Goal: Information Seeking & Learning: Learn about a topic

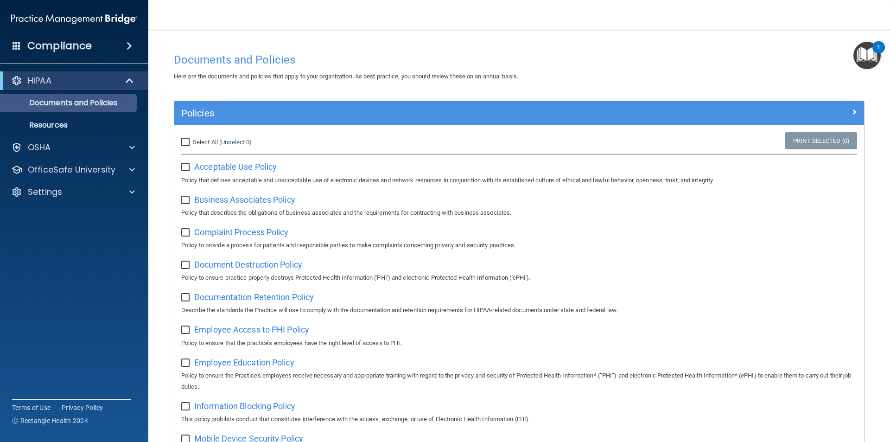
scroll to position [488, 0]
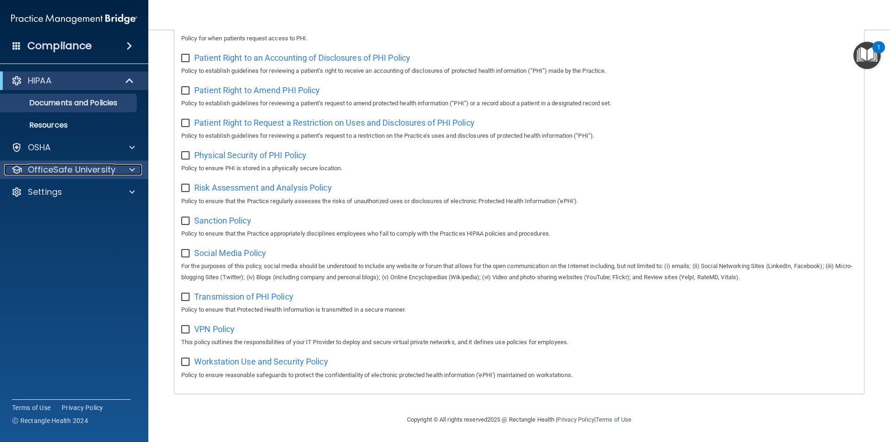
click at [89, 170] on p "OfficeSafe University" at bounding box center [72, 169] width 88 height 11
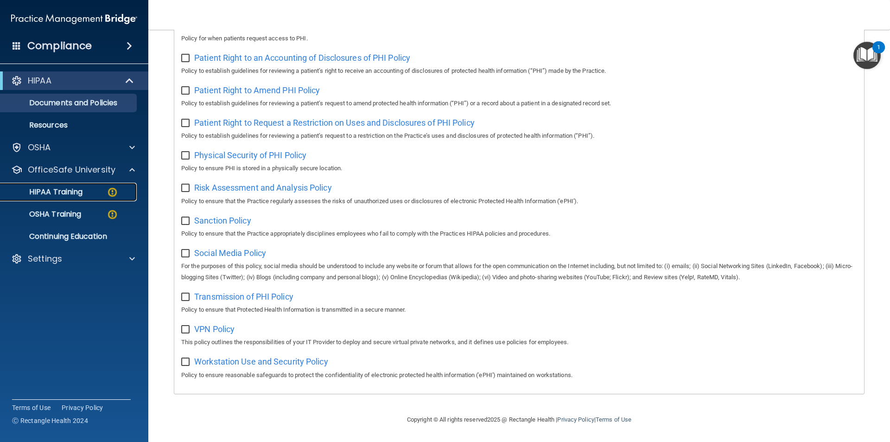
click at [82, 196] on p "HIPAA Training" at bounding box center [44, 191] width 76 height 9
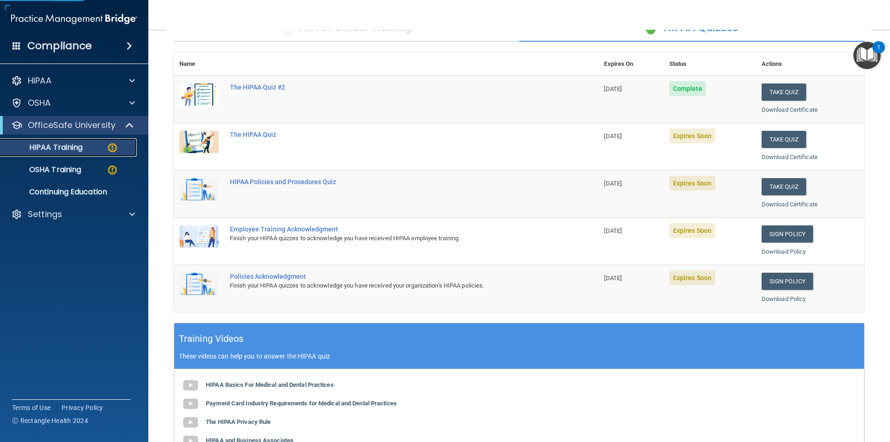
scroll to position [71, 0]
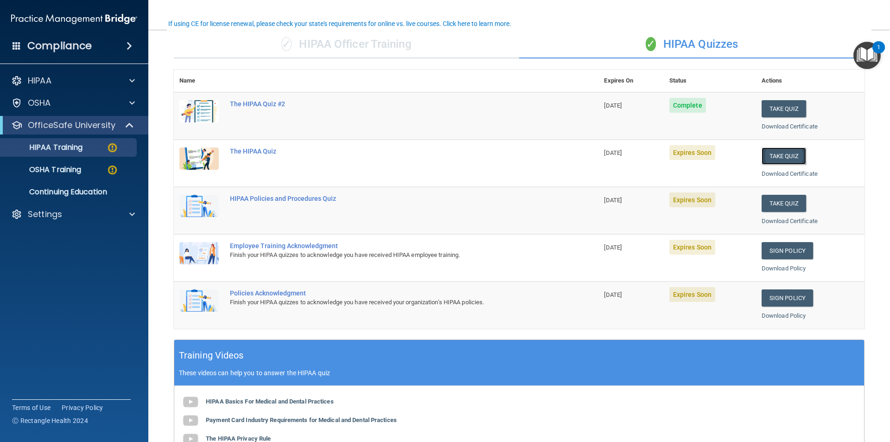
click at [782, 159] on button "Take Quiz" at bounding box center [783, 155] width 44 height 17
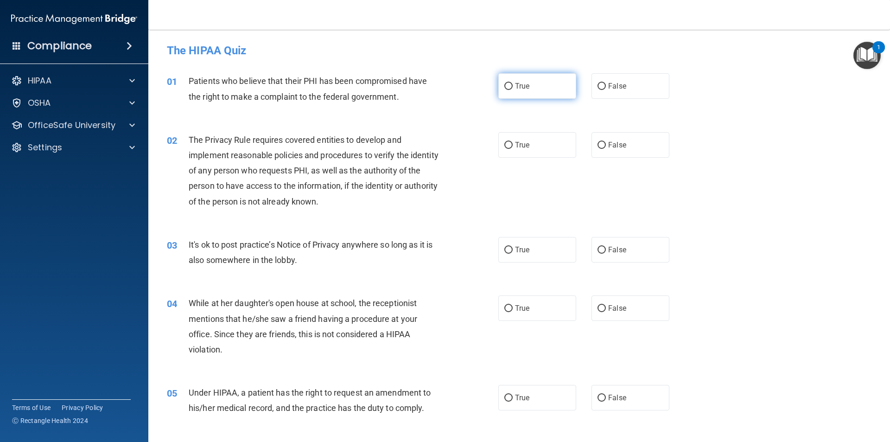
click at [504, 85] on input "True" at bounding box center [508, 86] width 8 height 7
radio input "true"
click at [506, 145] on input "True" at bounding box center [508, 145] width 8 height 7
radio input "true"
click at [506, 249] on input "True" at bounding box center [508, 250] width 8 height 7
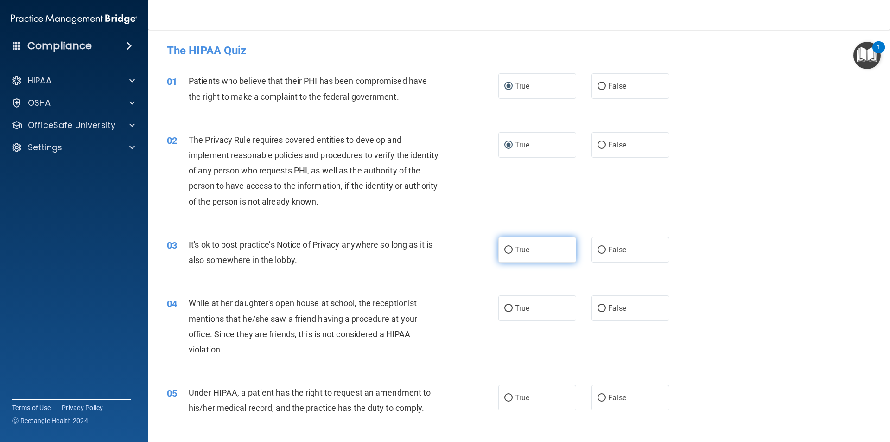
radio input "true"
click at [608, 310] on span "False" at bounding box center [617, 308] width 18 height 9
click at [606, 310] on input "False" at bounding box center [601, 308] width 8 height 7
radio input "true"
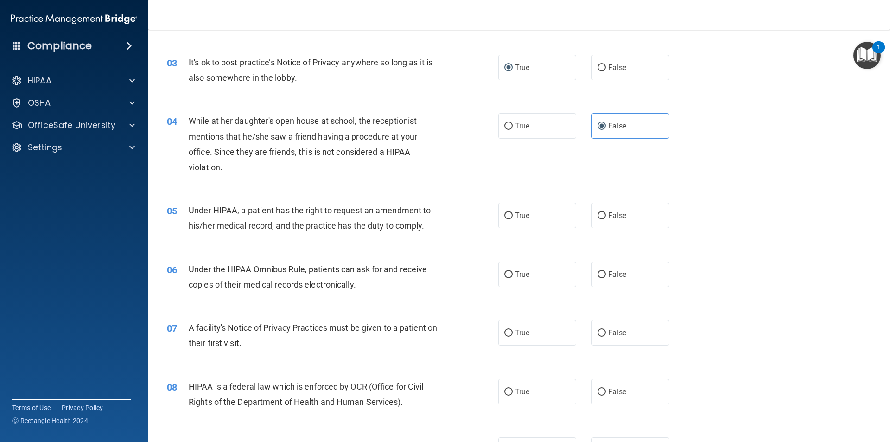
scroll to position [232, 0]
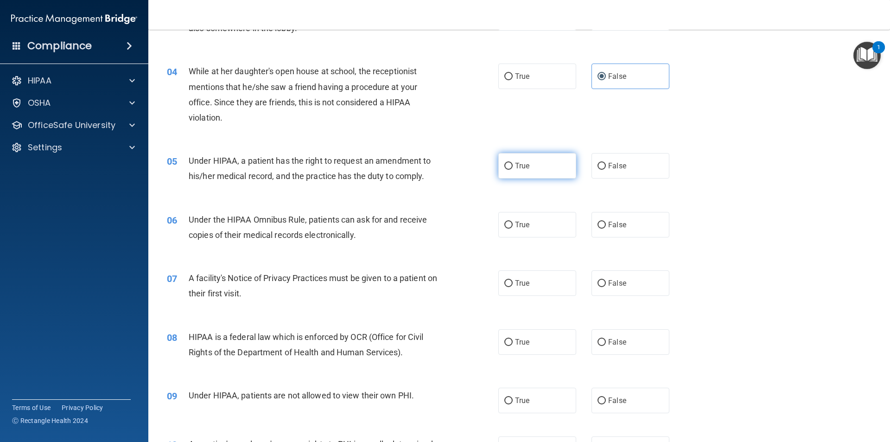
click at [509, 165] on input "True" at bounding box center [508, 166] width 8 height 7
radio input "true"
click at [506, 224] on input "True" at bounding box center [508, 224] width 8 height 7
radio input "true"
click at [506, 283] on input "True" at bounding box center [508, 283] width 8 height 7
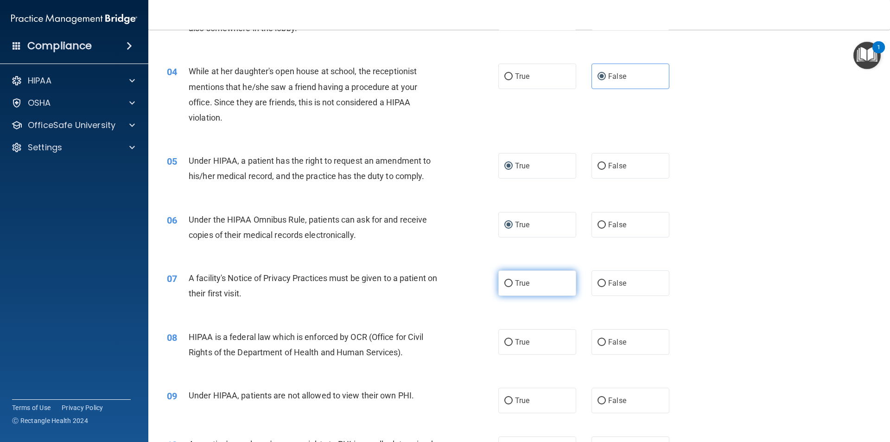
radio input "true"
click at [598, 341] on input "False" at bounding box center [601, 342] width 8 height 7
radio input "true"
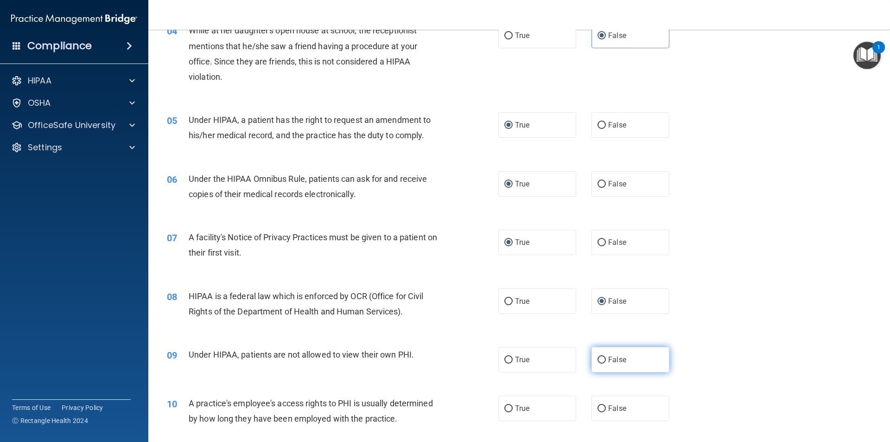
scroll to position [463, 0]
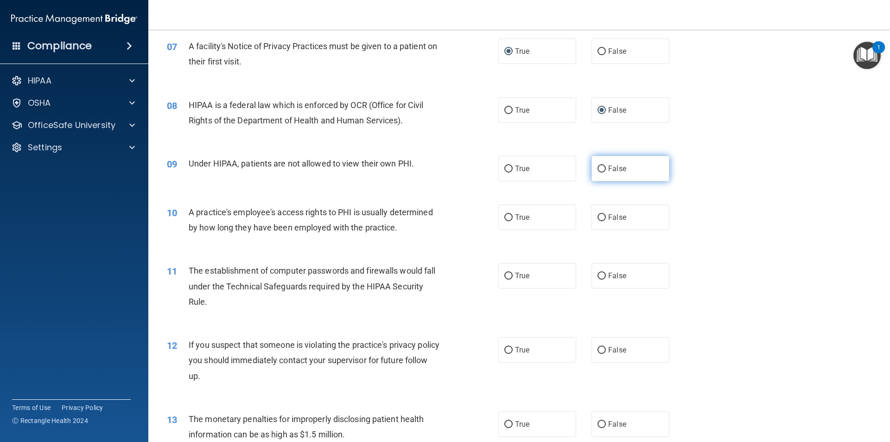
click at [599, 168] on input "False" at bounding box center [601, 168] width 8 height 7
radio input "true"
click at [598, 218] on input "False" at bounding box center [601, 217] width 8 height 7
radio input "true"
click at [506, 273] on input "True" at bounding box center [508, 275] width 8 height 7
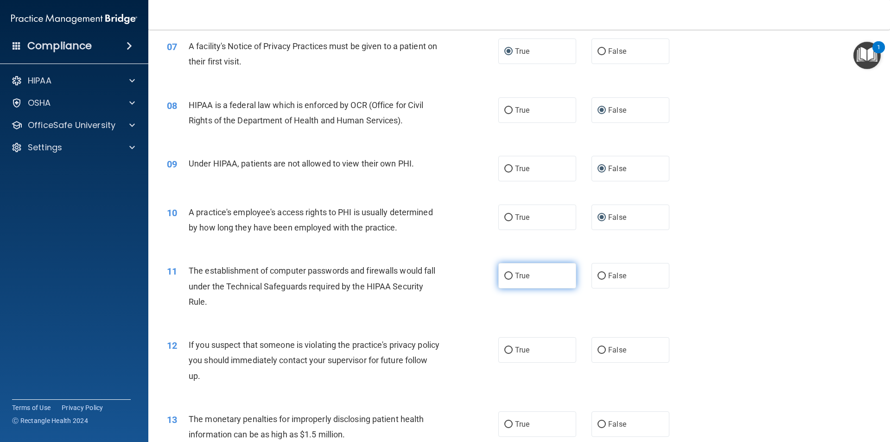
radio input "true"
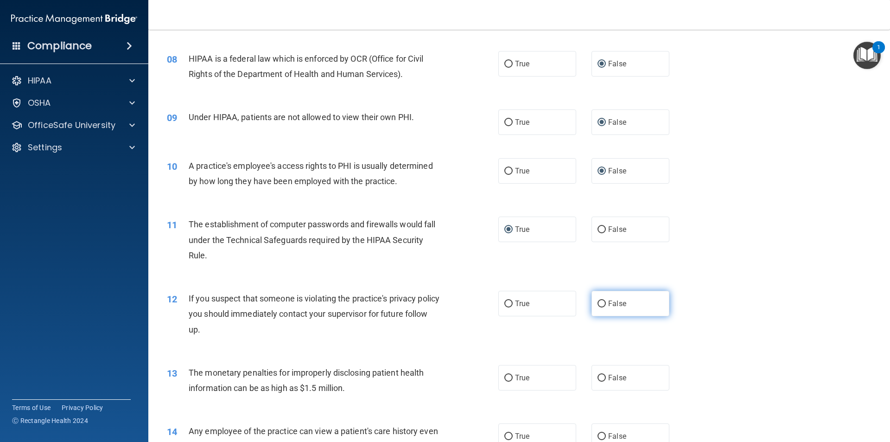
scroll to position [556, 0]
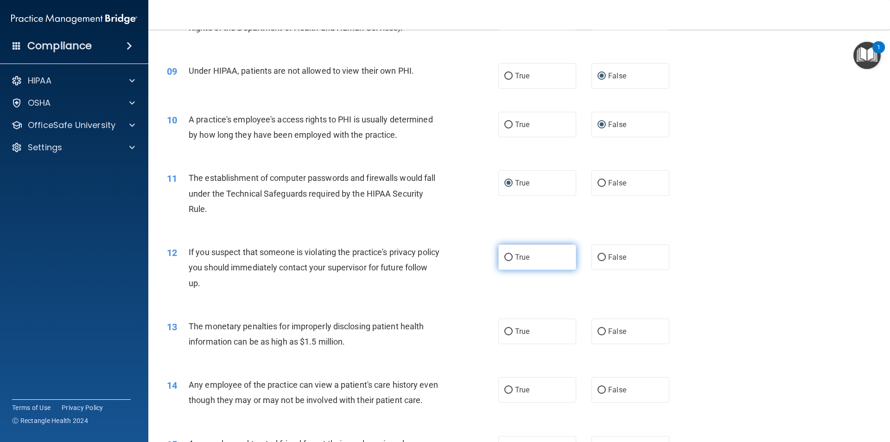
click at [506, 260] on input "True" at bounding box center [508, 257] width 8 height 7
radio input "true"
click at [511, 331] on label "True" at bounding box center [537, 330] width 78 height 25
click at [511, 331] on input "True" at bounding box center [508, 331] width 8 height 7
radio input "true"
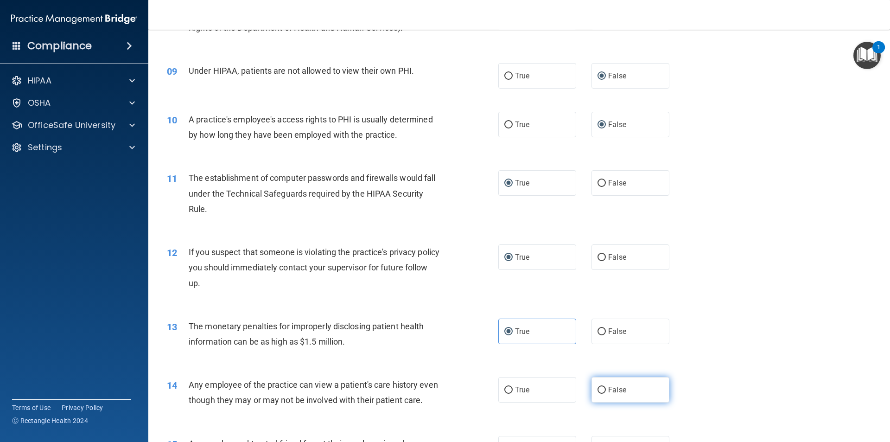
click at [597, 387] on input "False" at bounding box center [601, 389] width 8 height 7
radio input "true"
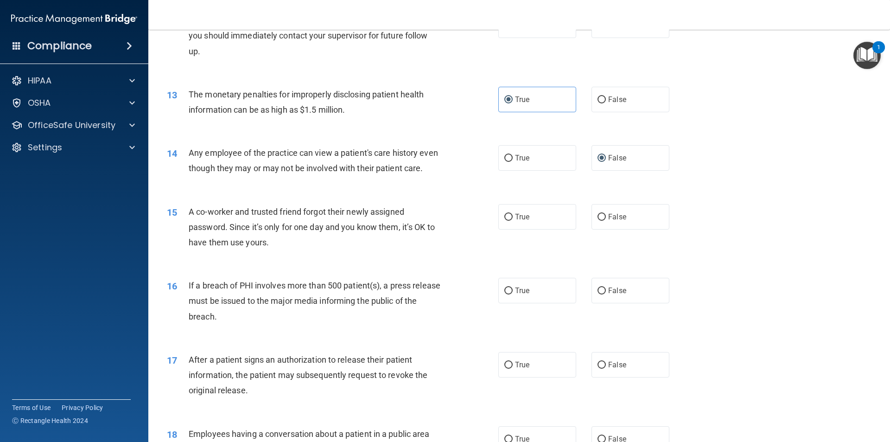
scroll to position [834, 0]
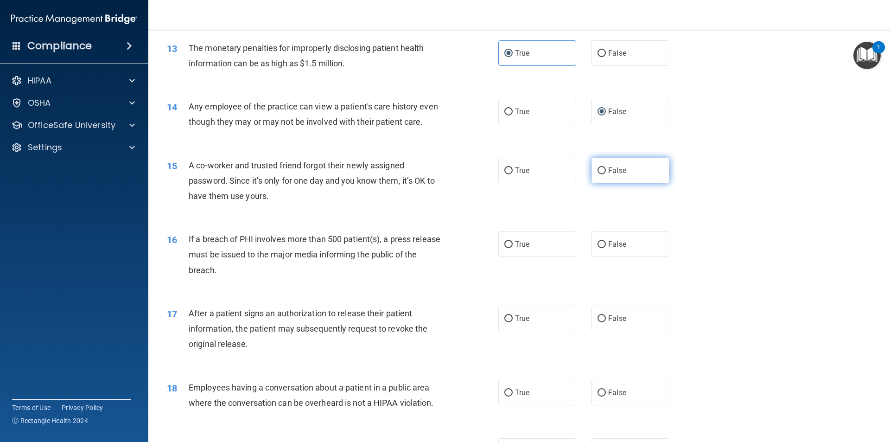
click at [599, 174] on input "False" at bounding box center [601, 170] width 8 height 7
radio input "true"
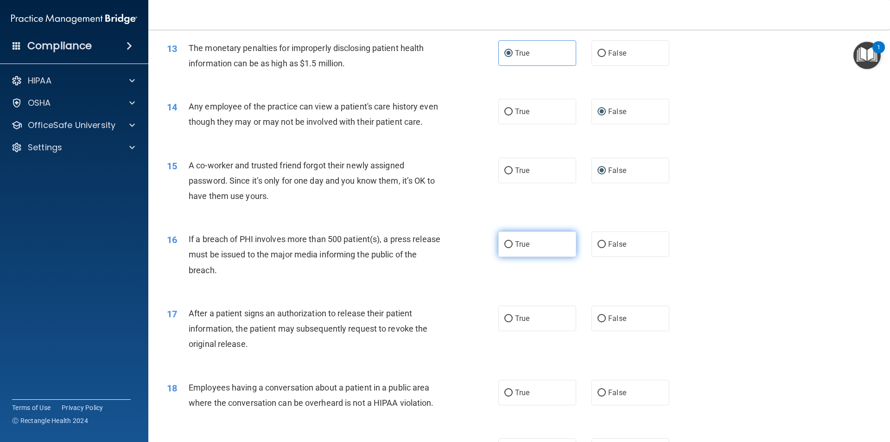
click at [507, 248] on input "True" at bounding box center [508, 244] width 8 height 7
radio input "true"
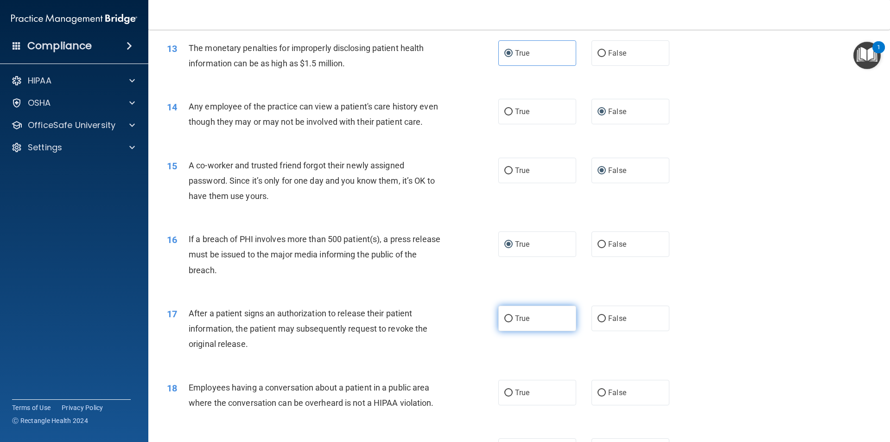
click at [507, 322] on input "True" at bounding box center [508, 318] width 8 height 7
radio input "true"
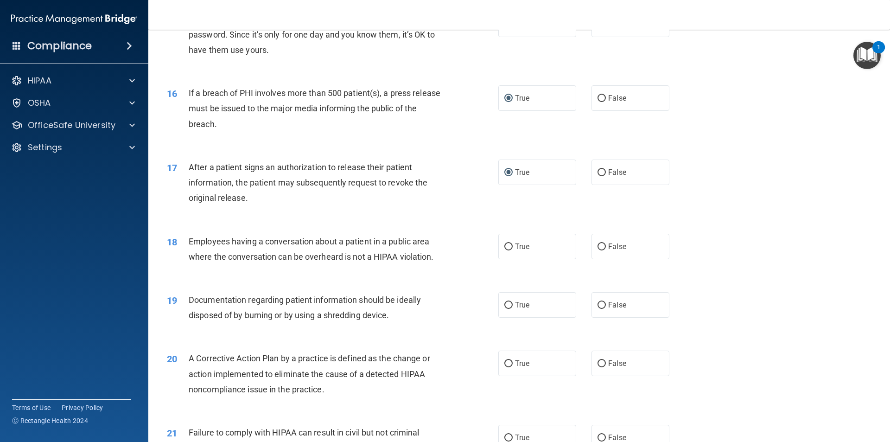
scroll to position [1019, 0]
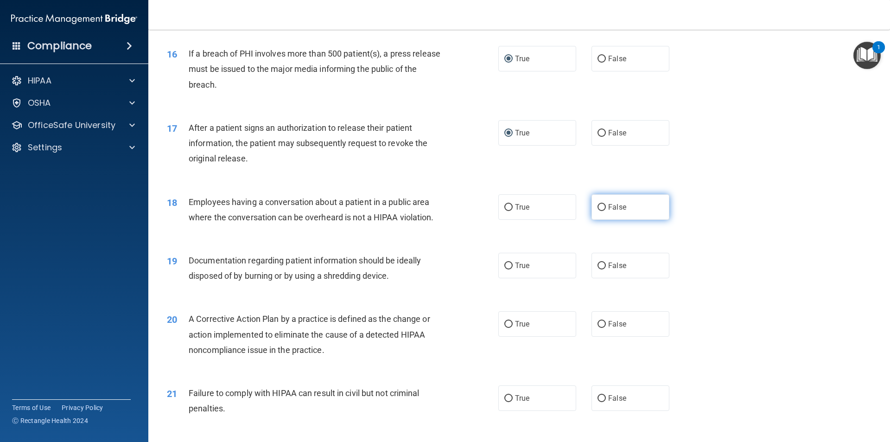
click at [608, 211] on span "False" at bounding box center [617, 206] width 18 height 9
click at [604, 211] on input "False" at bounding box center [601, 207] width 8 height 7
radio input "true"
click at [506, 269] on input "True" at bounding box center [508, 265] width 8 height 7
radio input "true"
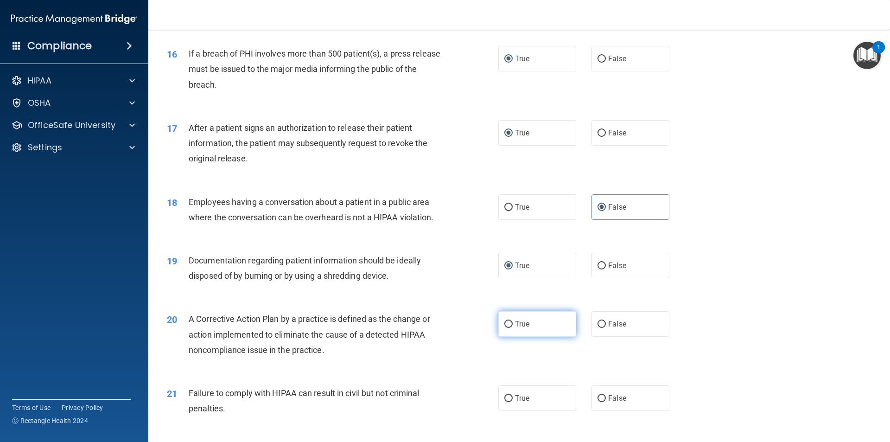
click at [507, 328] on input "True" at bounding box center [508, 324] width 8 height 7
radio input "true"
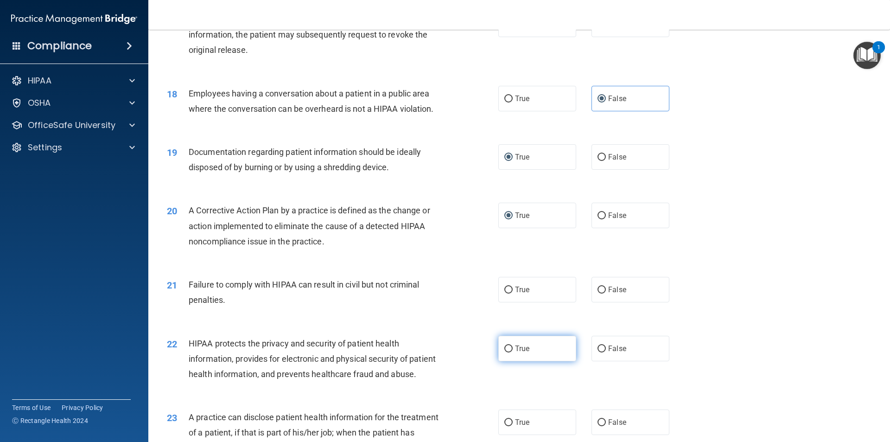
scroll to position [1158, 0]
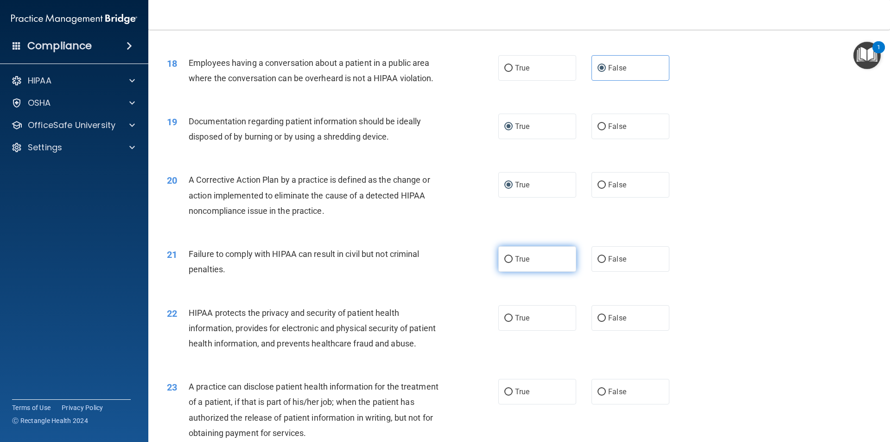
click at [504, 263] on input "True" at bounding box center [508, 259] width 8 height 7
radio input "true"
click at [506, 322] on input "True" at bounding box center [508, 318] width 8 height 7
radio input "true"
click at [506, 395] on input "True" at bounding box center [508, 391] width 8 height 7
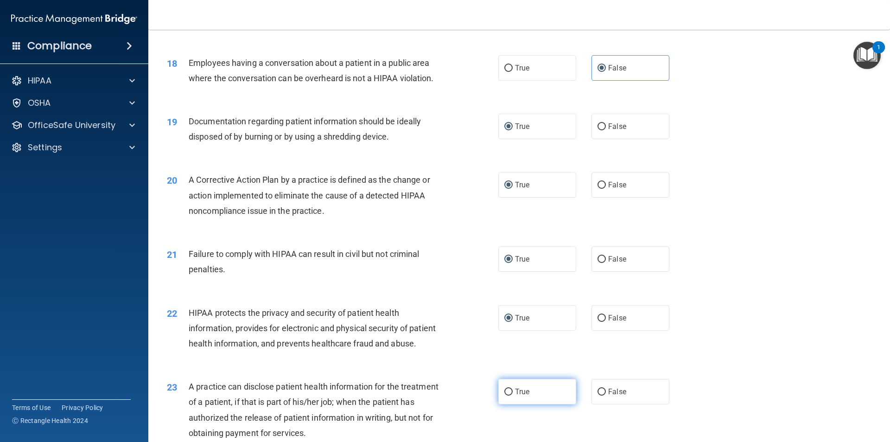
radio input "true"
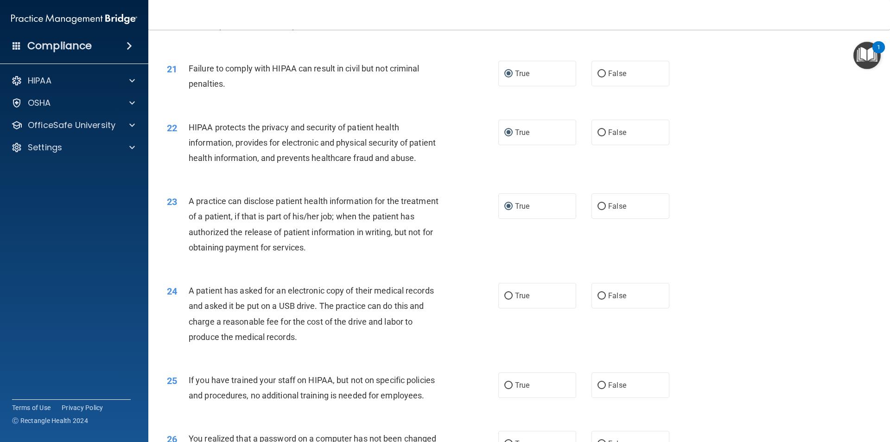
scroll to position [1390, 0]
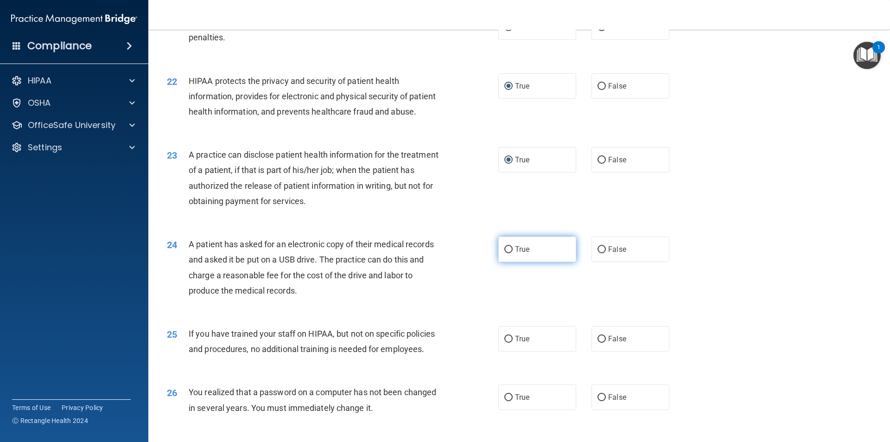
click at [509, 262] on label "True" at bounding box center [537, 248] width 78 height 25
click at [509, 253] on input "True" at bounding box center [508, 249] width 8 height 7
radio input "true"
click at [601, 351] on label "False" at bounding box center [630, 338] width 78 height 25
click at [601, 342] on input "False" at bounding box center [601, 338] width 8 height 7
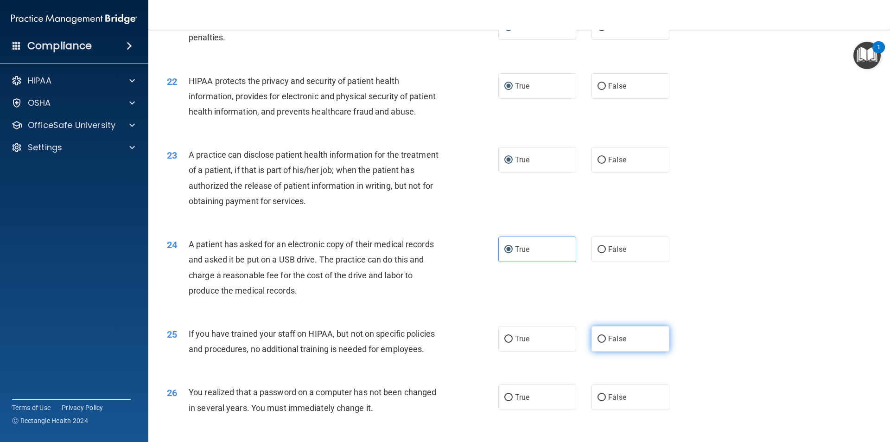
radio input "true"
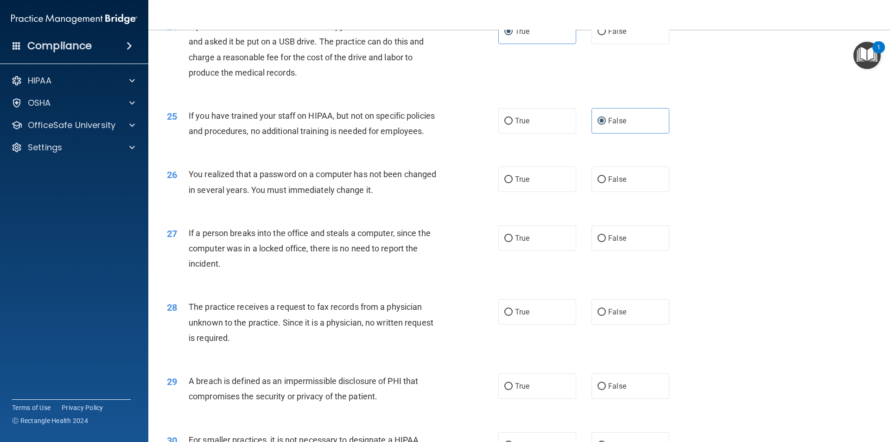
scroll to position [1622, 0]
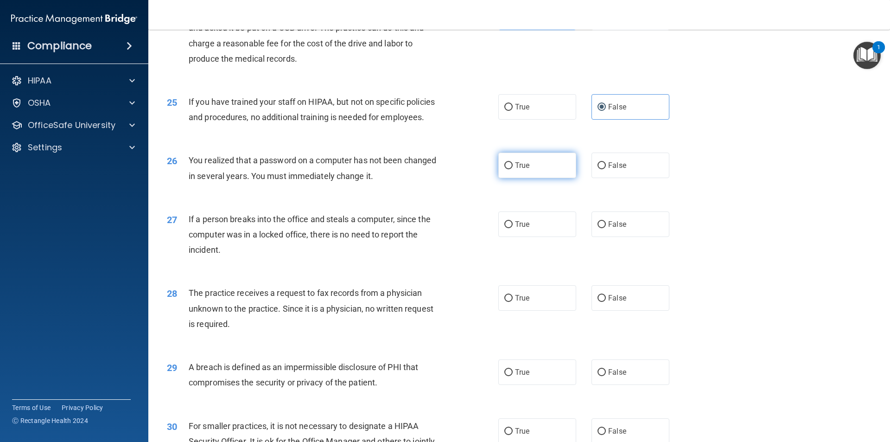
click at [507, 169] on input "True" at bounding box center [508, 165] width 8 height 7
radio input "true"
click at [598, 228] on input "False" at bounding box center [601, 224] width 8 height 7
radio input "true"
click at [597, 302] on input "False" at bounding box center [601, 298] width 8 height 7
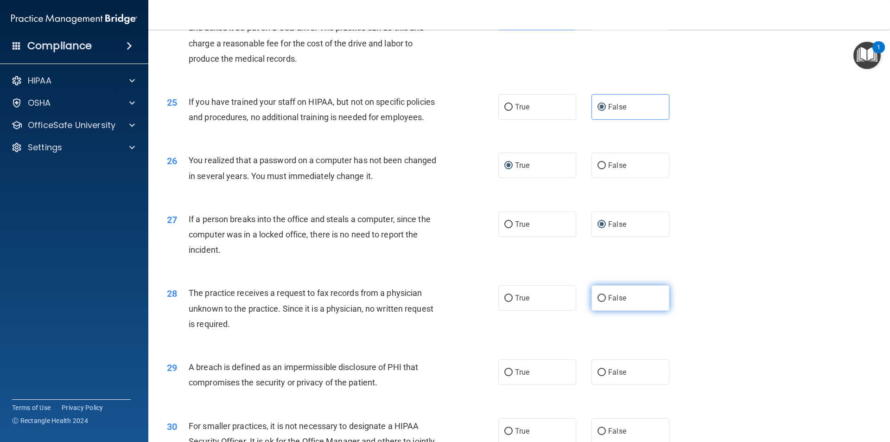
radio input "true"
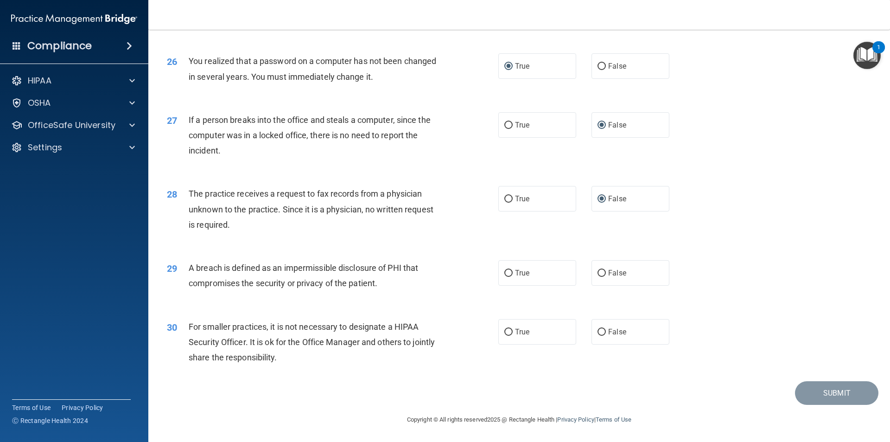
scroll to position [1752, 0]
click at [506, 272] on input "True" at bounding box center [508, 273] width 8 height 7
radio input "true"
click at [597, 329] on input "False" at bounding box center [601, 332] width 8 height 7
radio input "true"
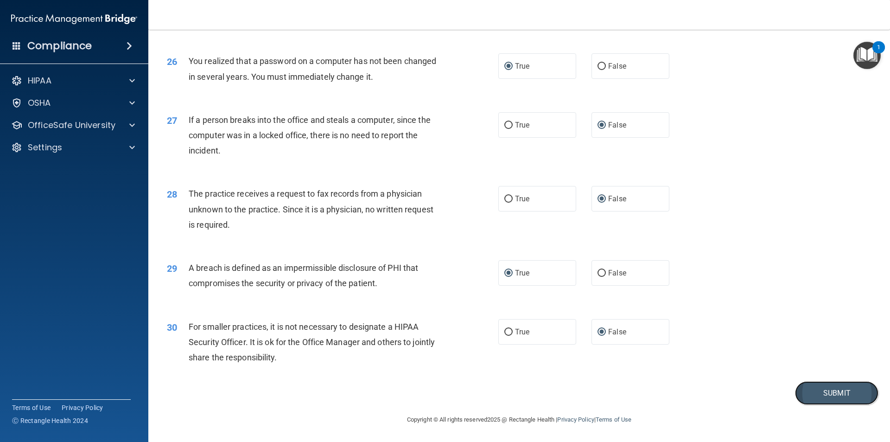
click at [835, 392] on button "Submit" at bounding box center [836, 393] width 83 height 24
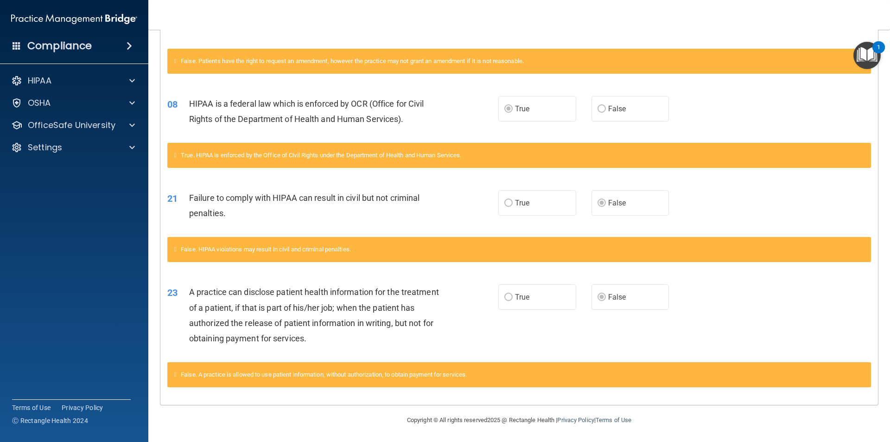
scroll to position [354, 0]
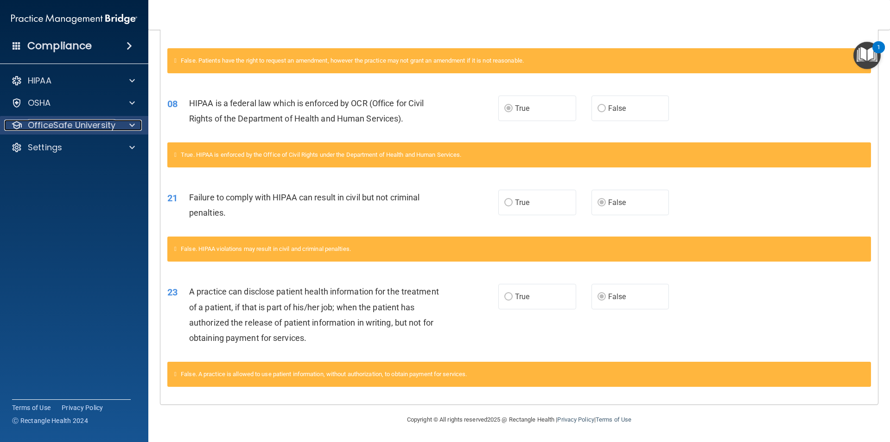
click at [130, 123] on span at bounding box center [132, 125] width 6 height 11
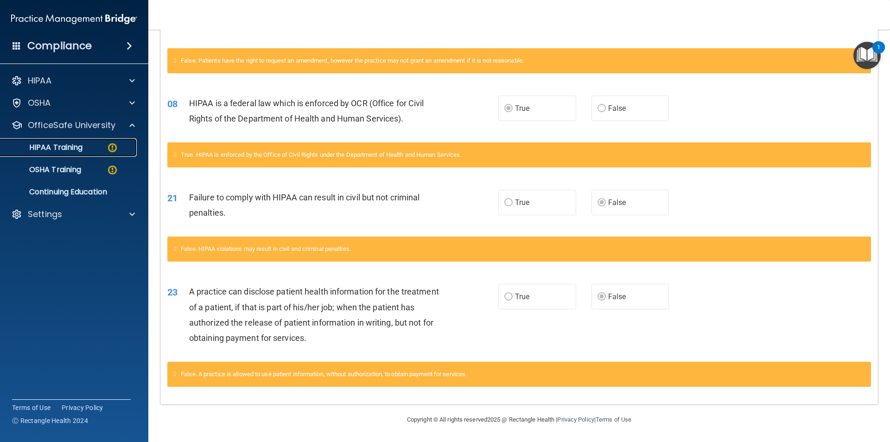
click at [76, 145] on p "HIPAA Training" at bounding box center [44, 147] width 76 height 9
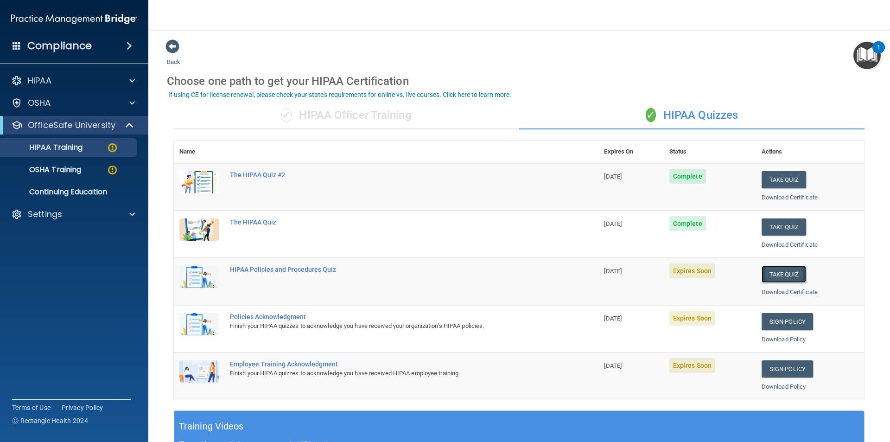
click at [782, 274] on button "Take Quiz" at bounding box center [783, 274] width 44 height 17
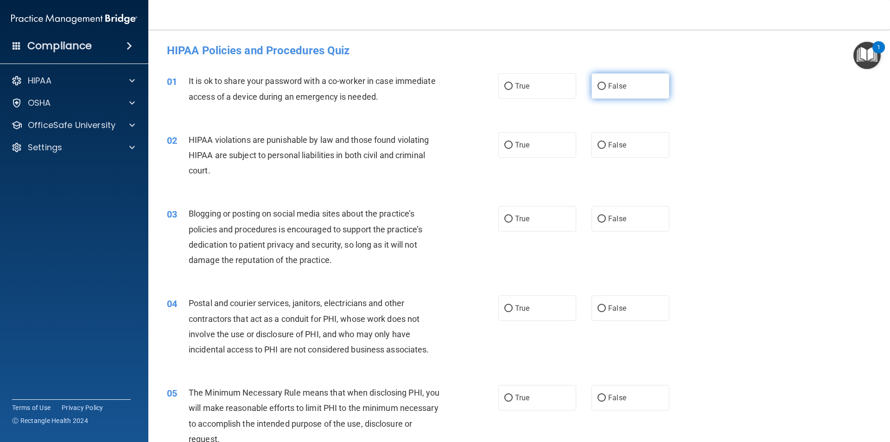
click at [600, 83] on input "False" at bounding box center [601, 86] width 8 height 7
radio input "true"
click at [519, 144] on span "True" at bounding box center [522, 144] width 14 height 9
click at [512, 144] on input "True" at bounding box center [508, 145] width 8 height 7
radio input "true"
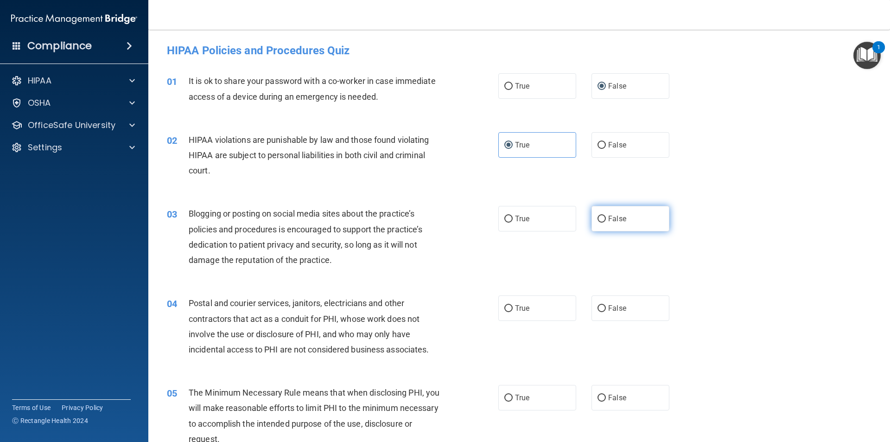
click at [600, 218] on input "False" at bounding box center [601, 218] width 8 height 7
radio input "true"
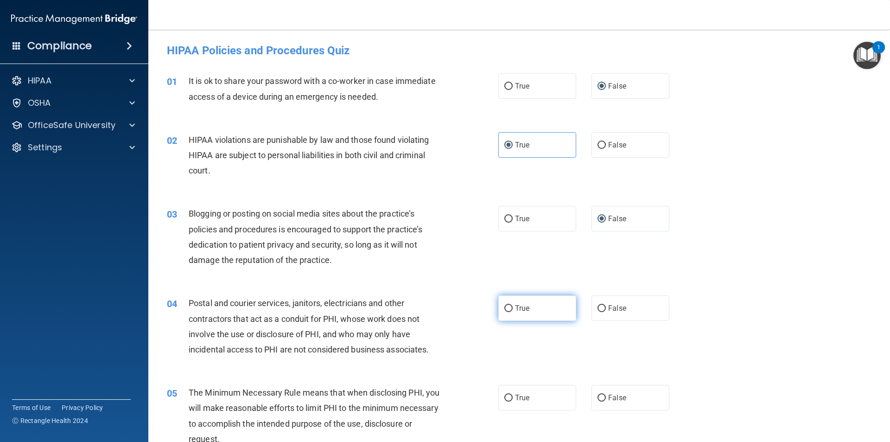
click at [506, 309] on input "True" at bounding box center [508, 308] width 8 height 7
radio input "true"
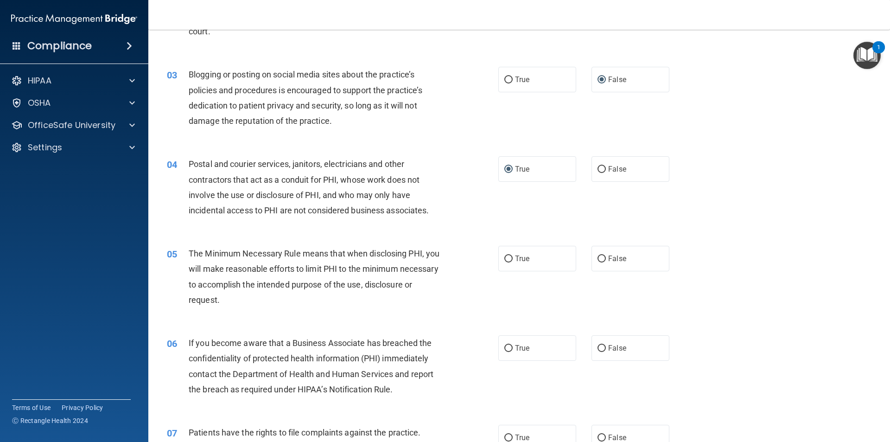
scroll to position [185, 0]
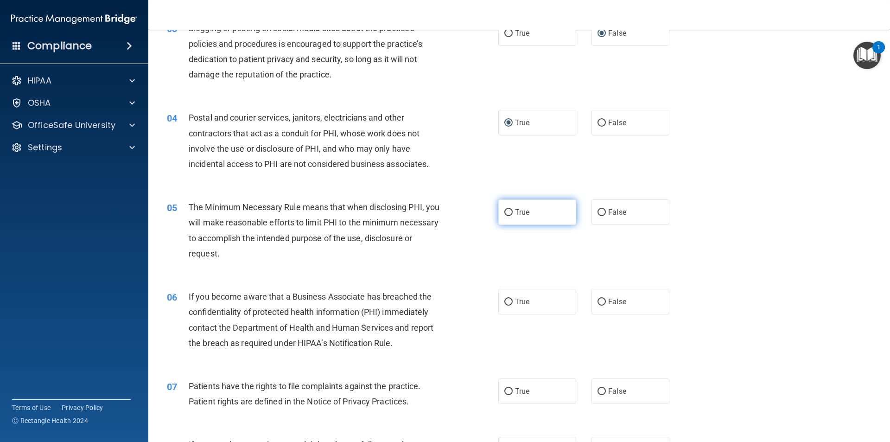
click at [511, 211] on label "True" at bounding box center [537, 211] width 78 height 25
click at [511, 211] on input "True" at bounding box center [508, 212] width 8 height 7
radio input "true"
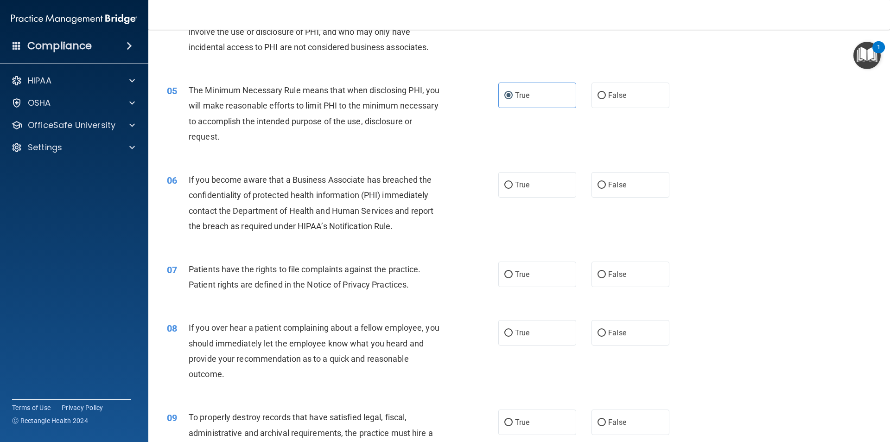
scroll to position [324, 0]
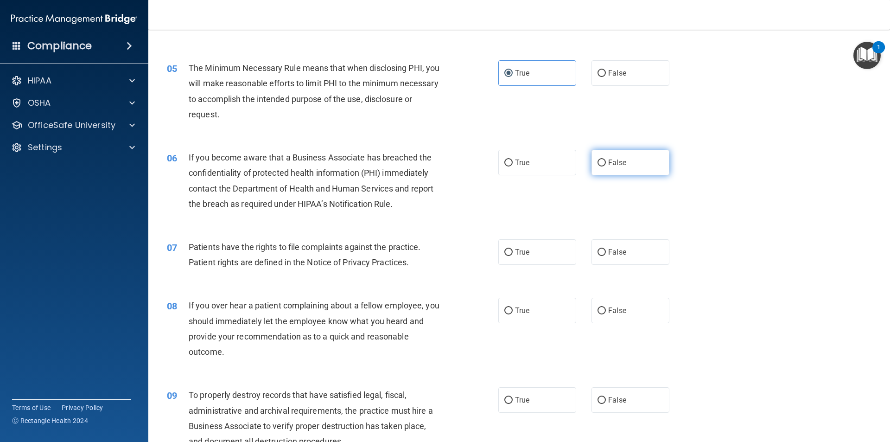
click at [597, 164] on input "False" at bounding box center [601, 162] width 8 height 7
radio input "true"
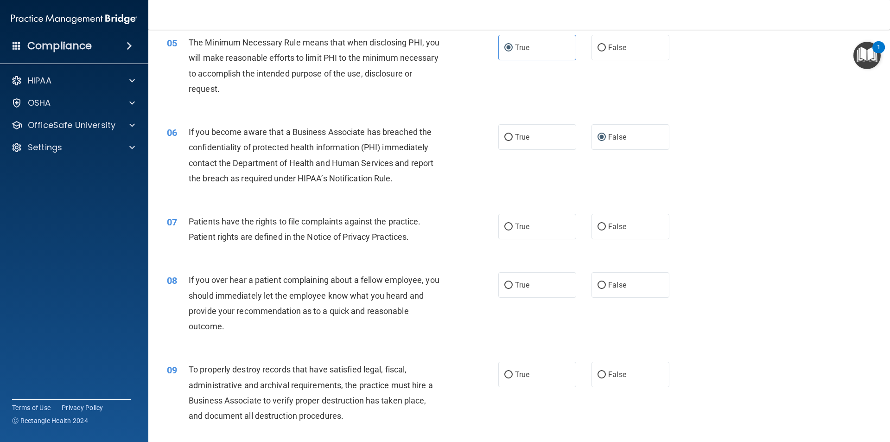
scroll to position [371, 0]
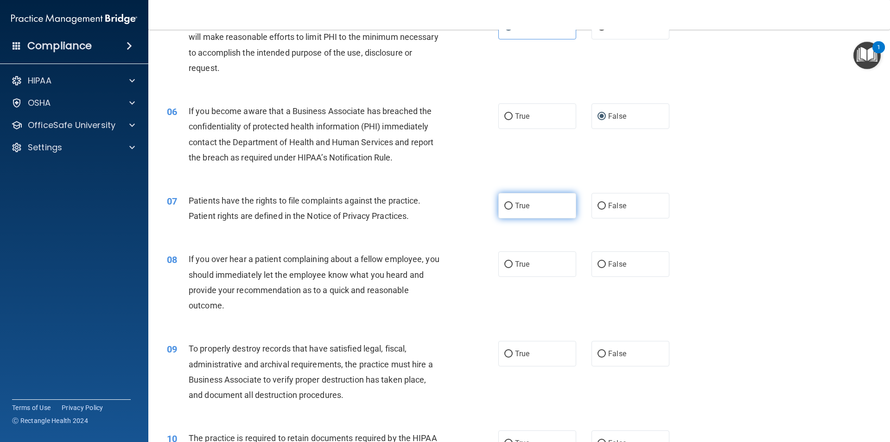
click at [507, 204] on input "True" at bounding box center [508, 205] width 8 height 7
radio input "true"
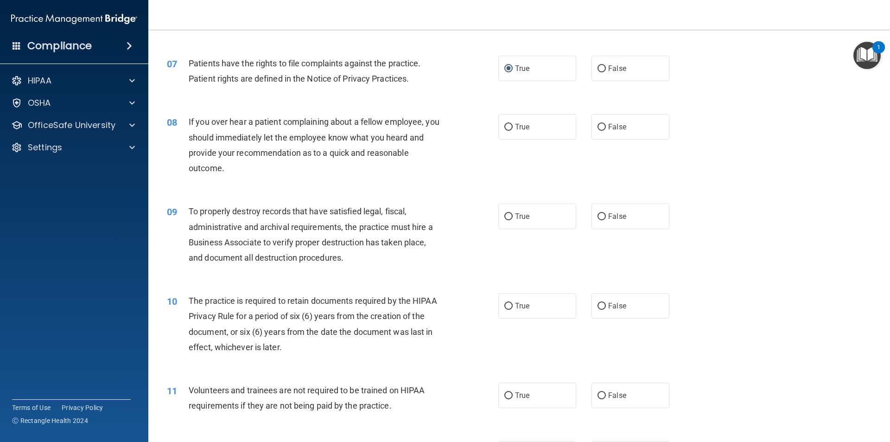
scroll to position [510, 0]
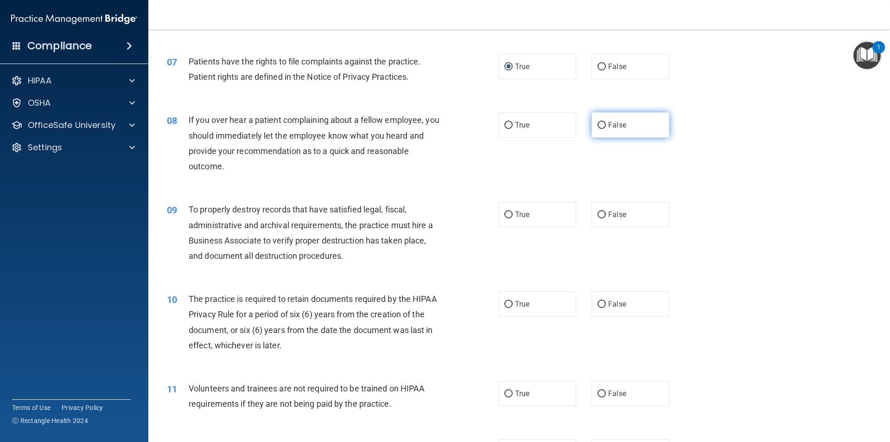
click at [609, 123] on span "False" at bounding box center [617, 124] width 18 height 9
click at [606, 123] on input "False" at bounding box center [601, 125] width 8 height 7
radio input "true"
click at [601, 214] on input "False" at bounding box center [601, 214] width 8 height 7
radio input "true"
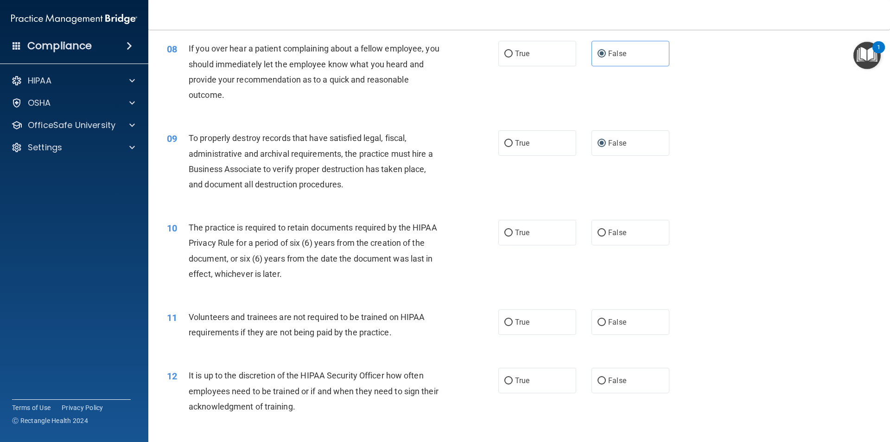
scroll to position [602, 0]
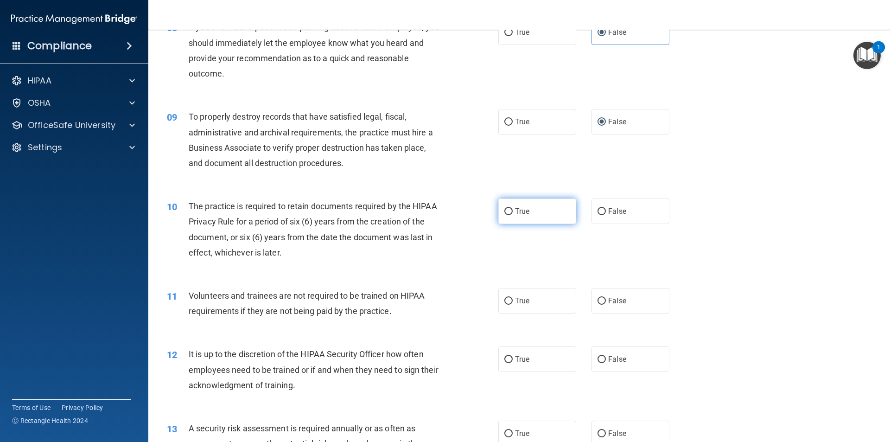
click at [518, 211] on span "True" at bounding box center [522, 211] width 14 height 9
click at [512, 211] on input "True" at bounding box center [508, 211] width 8 height 7
radio input "true"
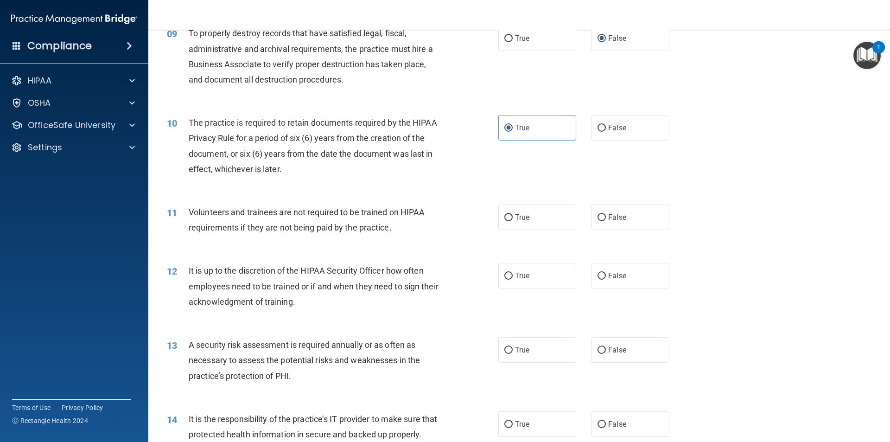
scroll to position [695, 0]
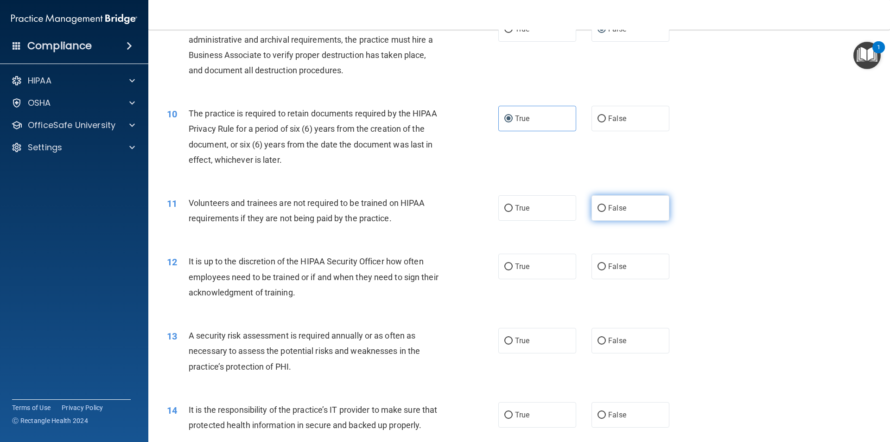
click at [608, 212] on label "False" at bounding box center [630, 207] width 78 height 25
click at [606, 212] on input "False" at bounding box center [601, 208] width 8 height 7
radio input "true"
click at [611, 266] on span "False" at bounding box center [617, 266] width 18 height 9
click at [606, 266] on input "False" at bounding box center [601, 266] width 8 height 7
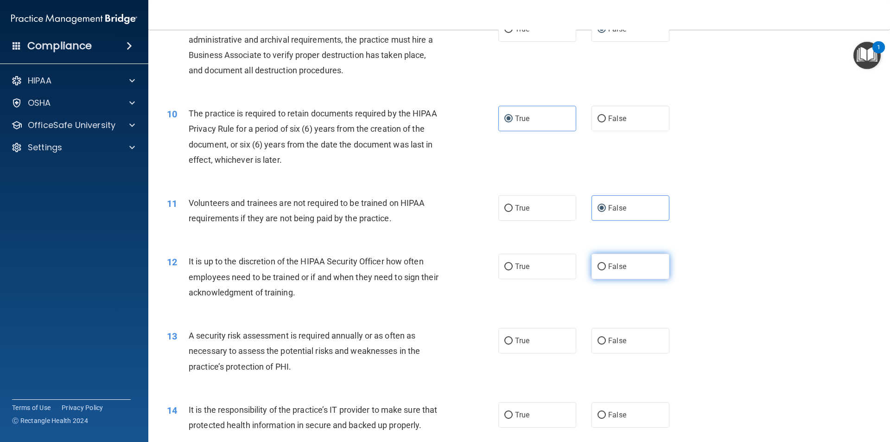
radio input "true"
click at [507, 340] on input "True" at bounding box center [508, 340] width 8 height 7
radio input "true"
click at [599, 416] on input "False" at bounding box center [601, 414] width 8 height 7
radio input "true"
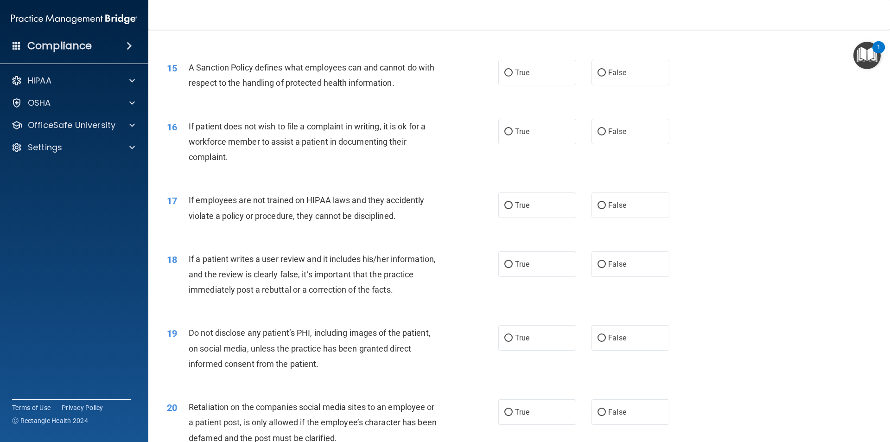
scroll to position [1112, 0]
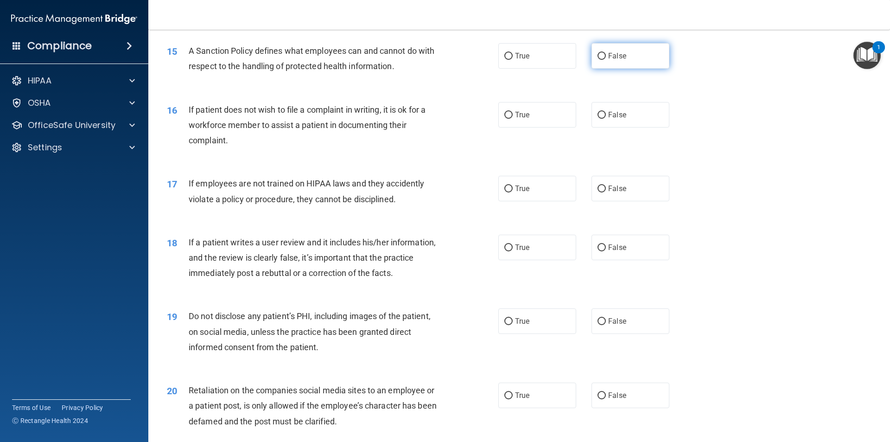
click at [601, 60] on input "False" at bounding box center [601, 56] width 8 height 7
radio input "true"
click at [516, 119] on span "True" at bounding box center [522, 114] width 14 height 9
click at [512, 119] on input "True" at bounding box center [508, 115] width 8 height 7
radio input "true"
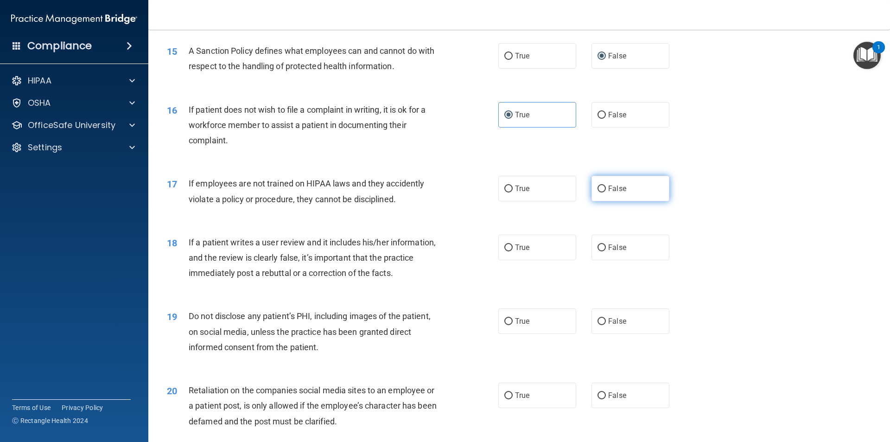
click at [597, 192] on input "False" at bounding box center [601, 188] width 8 height 7
radio input "true"
click at [609, 260] on label "False" at bounding box center [630, 246] width 78 height 25
click at [606, 251] on input "False" at bounding box center [601, 247] width 8 height 7
radio input "true"
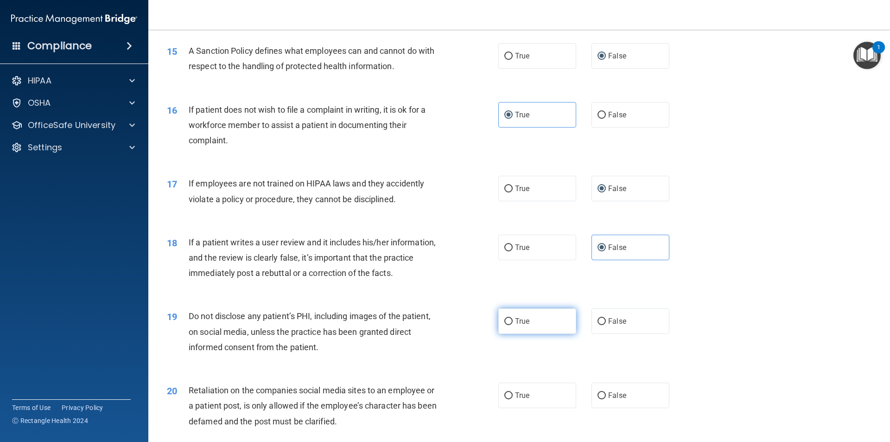
click at [508, 325] on input "True" at bounding box center [508, 321] width 8 height 7
radio input "true"
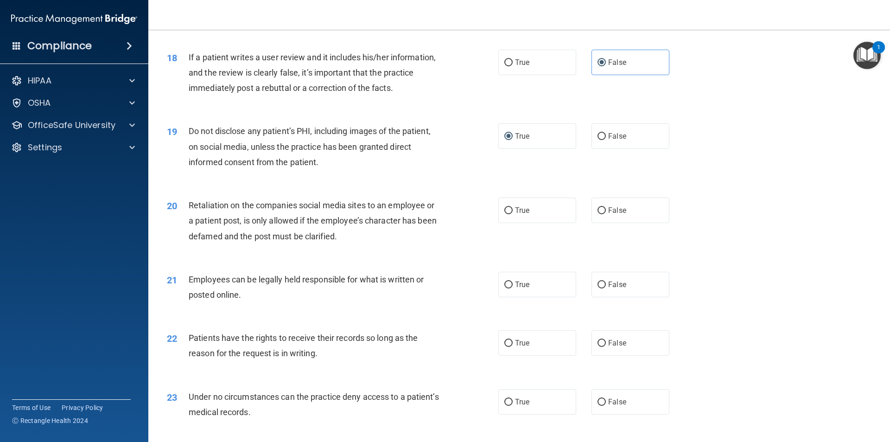
scroll to position [1297, 0]
click at [608, 214] on span "False" at bounding box center [617, 209] width 18 height 9
click at [606, 214] on input "False" at bounding box center [601, 210] width 8 height 7
radio input "true"
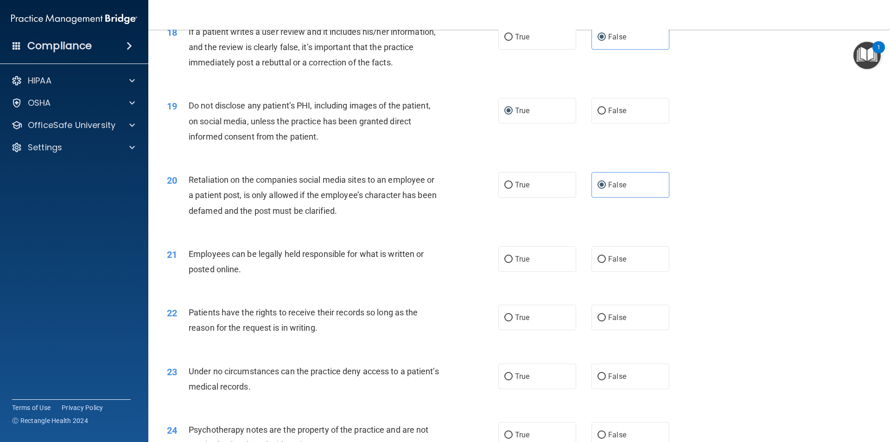
scroll to position [1344, 0]
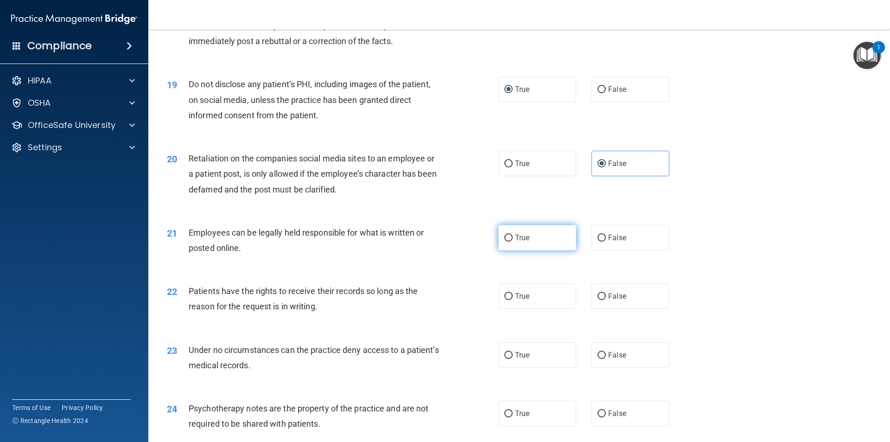
click at [511, 250] on label "True" at bounding box center [537, 237] width 78 height 25
click at [511, 241] on input "True" at bounding box center [508, 237] width 8 height 7
radio input "true"
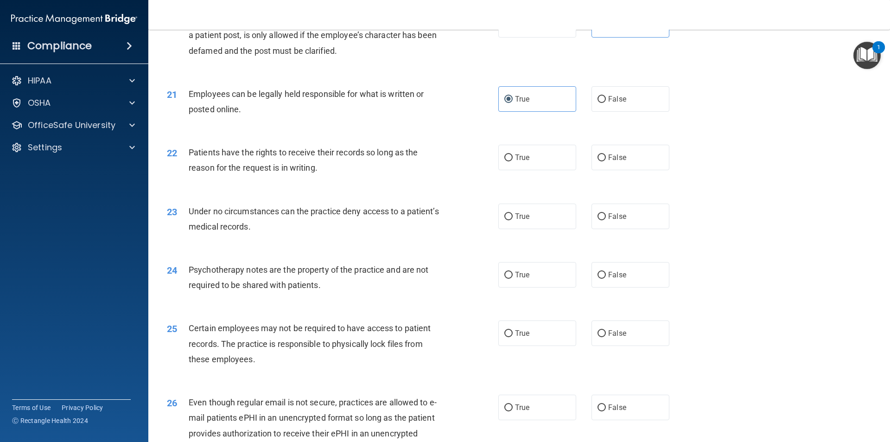
scroll to position [1483, 0]
click at [622, 170] on label "False" at bounding box center [630, 156] width 78 height 25
click at [606, 161] on input "False" at bounding box center [601, 157] width 8 height 7
radio input "true"
click at [610, 228] on label "False" at bounding box center [630, 215] width 78 height 25
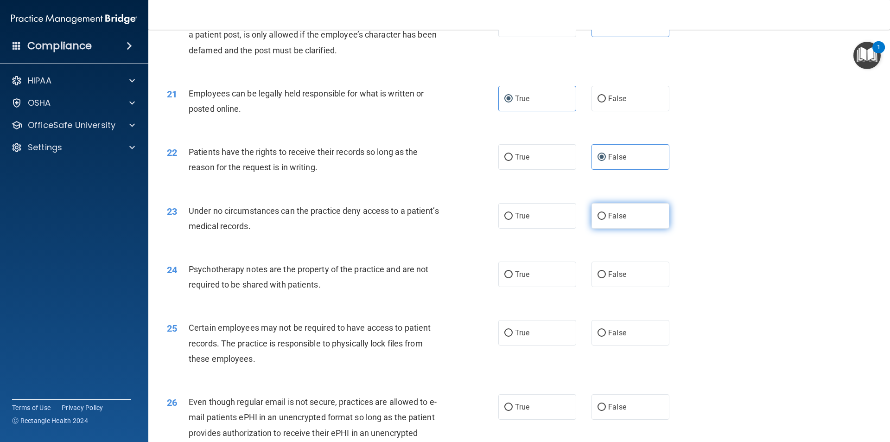
click at [606, 220] on input "False" at bounding box center [601, 216] width 8 height 7
radio input "true"
click at [515, 278] on span "True" at bounding box center [522, 274] width 14 height 9
click at [512, 278] on input "True" at bounding box center [508, 274] width 8 height 7
radio input "true"
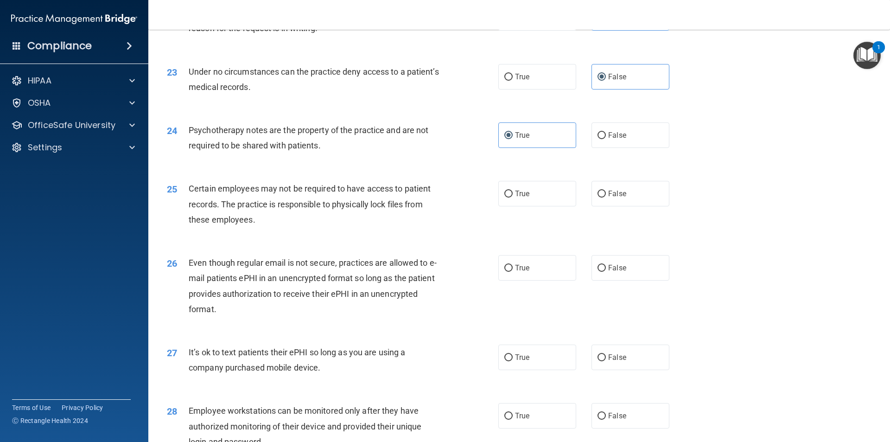
scroll to position [1668, 0]
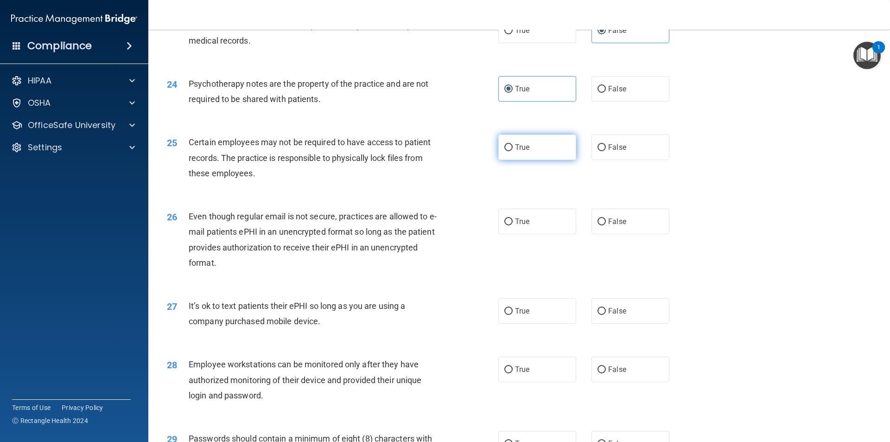
click at [525, 152] on span "True" at bounding box center [522, 147] width 14 height 9
click at [512, 151] on input "True" at bounding box center [508, 147] width 8 height 7
radio input "true"
click at [515, 226] on span "True" at bounding box center [522, 221] width 14 height 9
click at [512, 225] on input "True" at bounding box center [508, 221] width 8 height 7
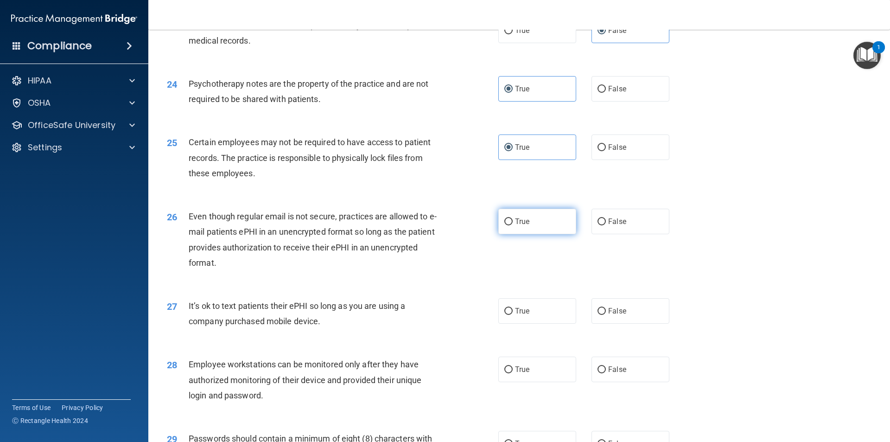
radio input "true"
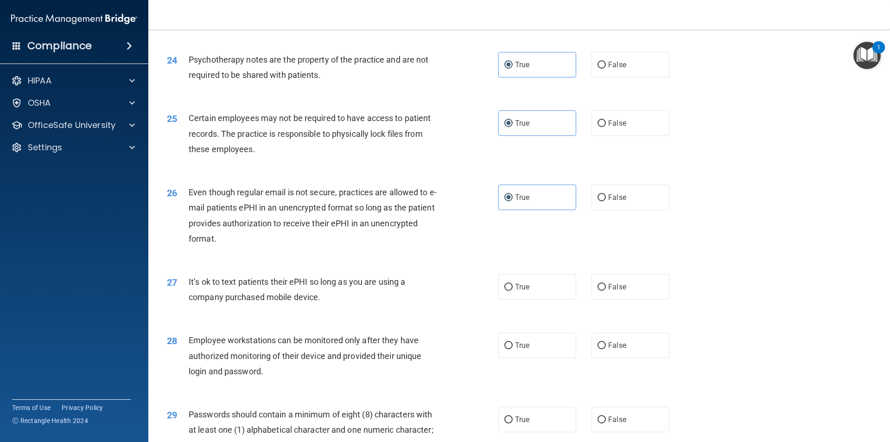
scroll to position [1761, 0]
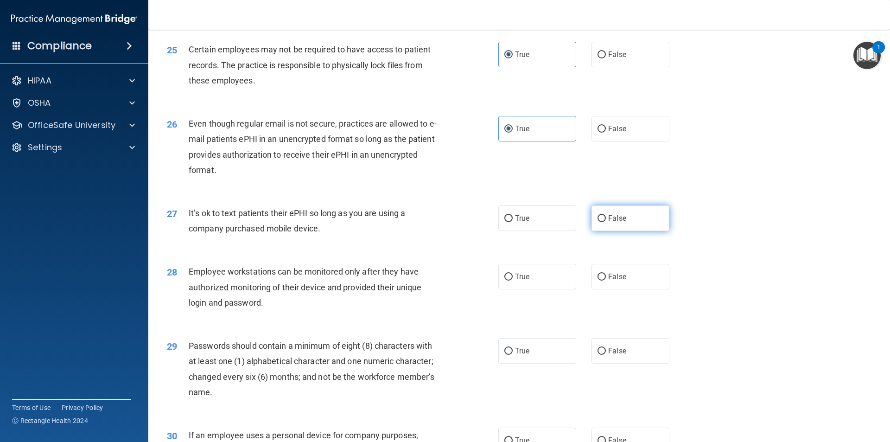
click at [615, 222] on span "False" at bounding box center [617, 218] width 18 height 9
click at [606, 222] on input "False" at bounding box center [601, 218] width 8 height 7
radio input "true"
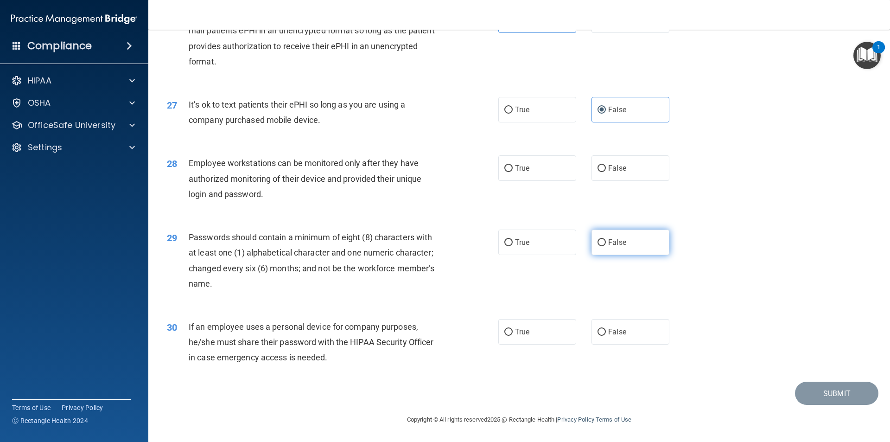
scroll to position [1885, 0]
click at [610, 168] on span "False" at bounding box center [617, 168] width 18 height 9
click at [606, 168] on input "False" at bounding box center [601, 168] width 8 height 7
radio input "true"
click at [530, 244] on label "True" at bounding box center [537, 241] width 78 height 25
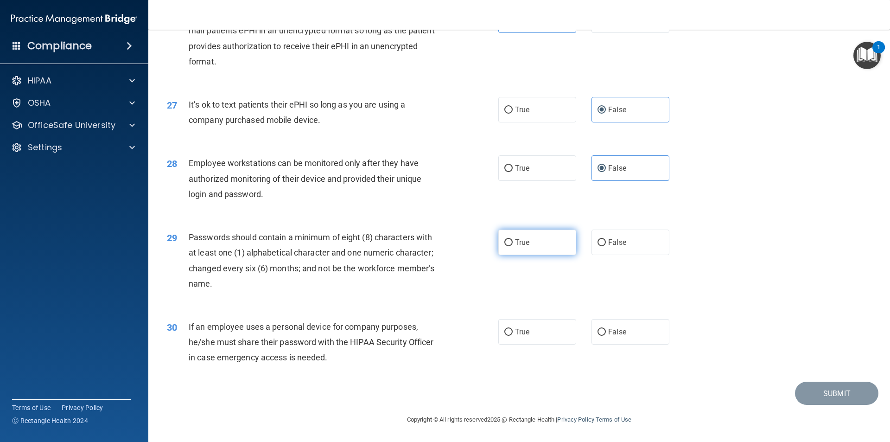
click at [512, 244] on input "True" at bounding box center [508, 242] width 8 height 7
radio input "true"
click at [614, 332] on span "False" at bounding box center [617, 331] width 18 height 9
click at [606, 332] on input "False" at bounding box center [601, 332] width 8 height 7
radio input "true"
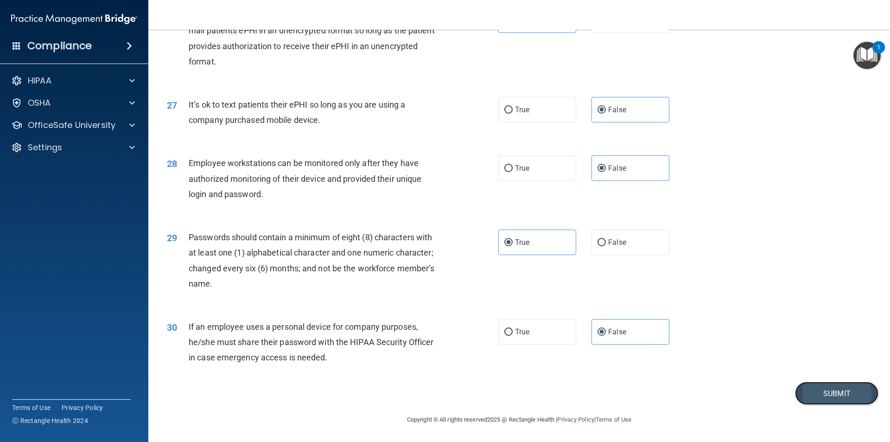
click at [828, 393] on button "Submit" at bounding box center [836, 393] width 83 height 24
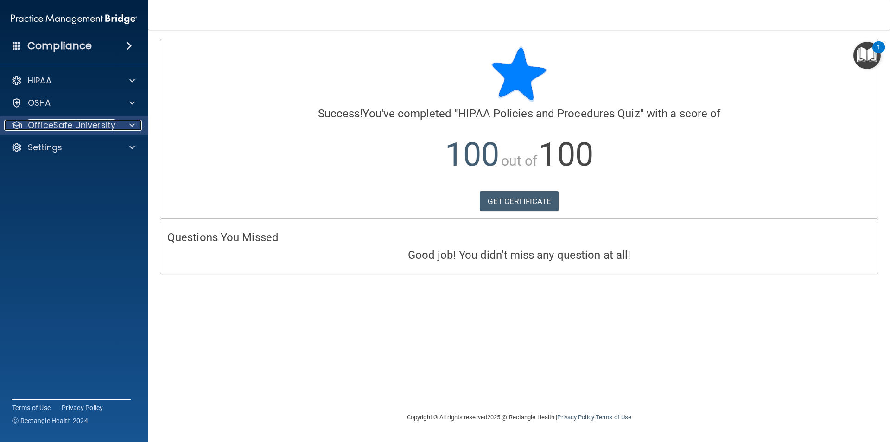
click at [129, 123] on span at bounding box center [132, 125] width 6 height 11
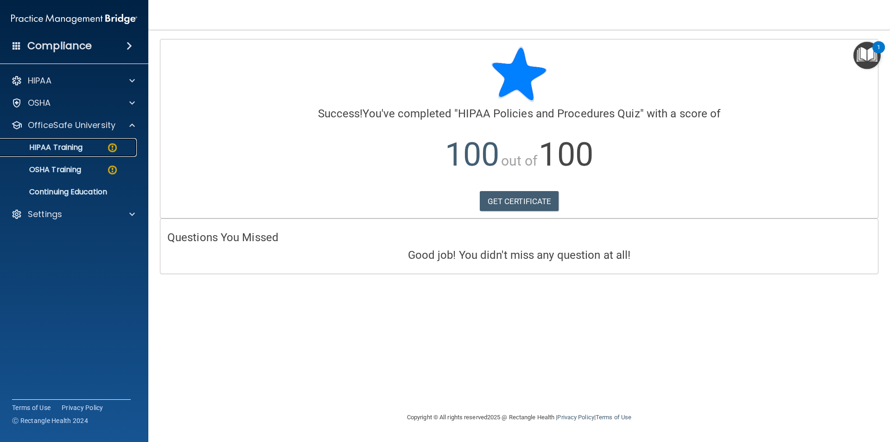
click at [80, 146] on p "HIPAA Training" at bounding box center [44, 147] width 76 height 9
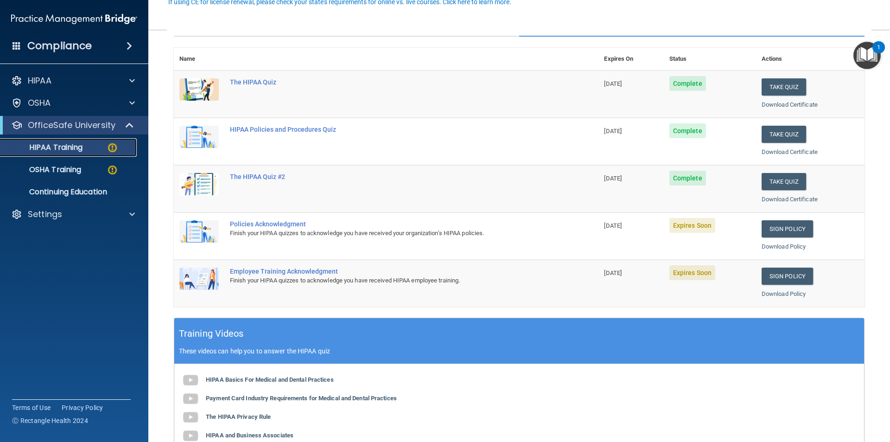
scroll to position [139, 0]
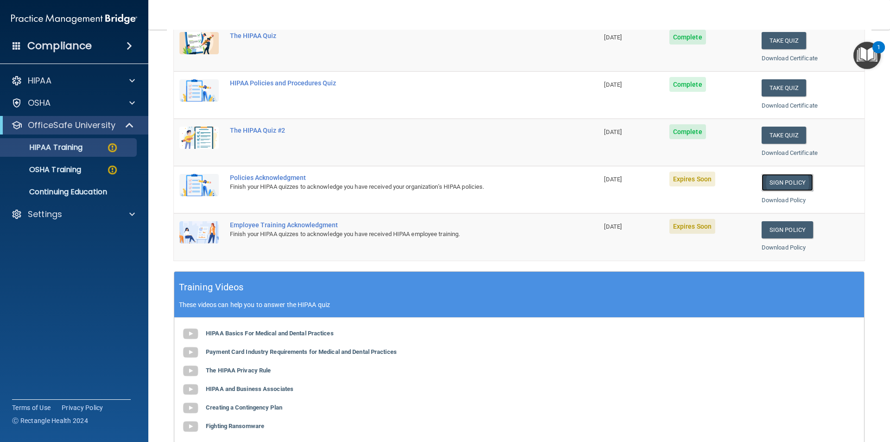
click at [786, 182] on link "Sign Policy" at bounding box center [786, 182] width 51 height 17
click at [70, 170] on p "OSHA Training" at bounding box center [43, 169] width 75 height 9
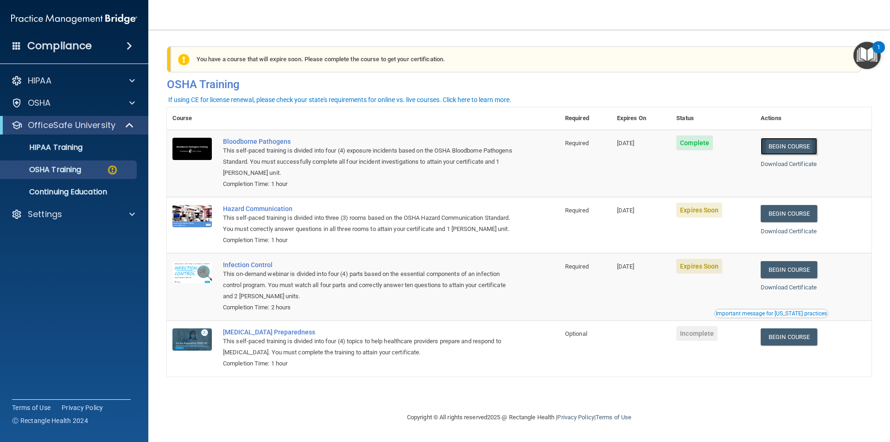
click at [788, 147] on link "Begin Course" at bounding box center [788, 146] width 57 height 17
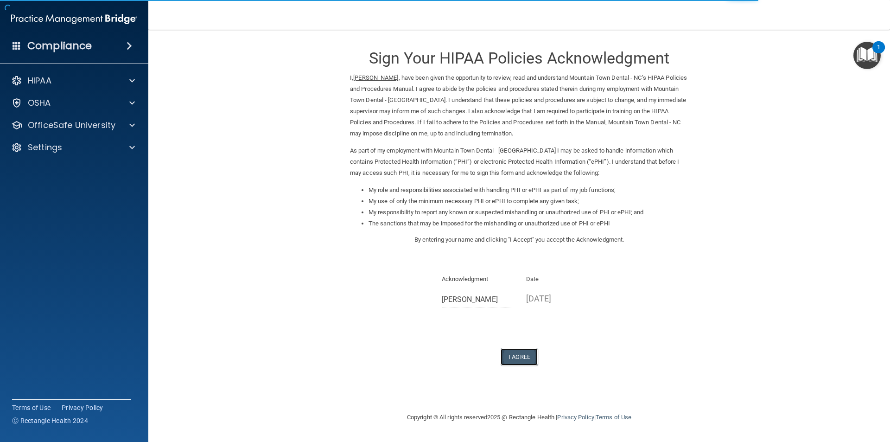
click at [523, 357] on button "I Agree" at bounding box center [518, 356] width 37 height 17
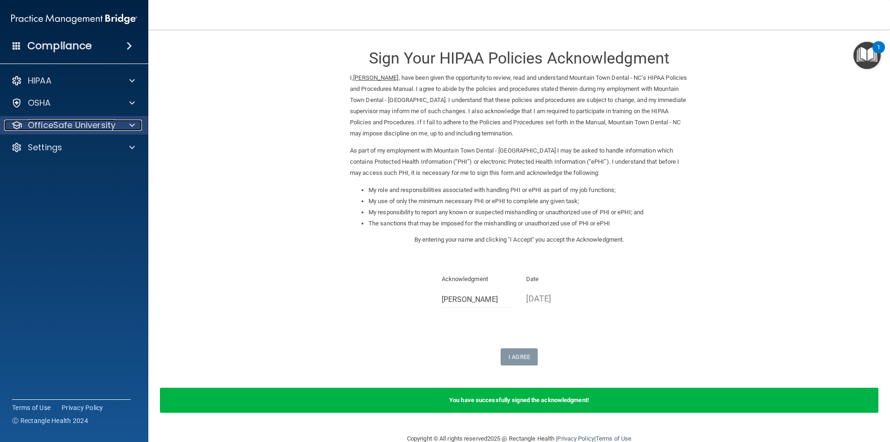
click at [133, 123] on span at bounding box center [132, 125] width 6 height 11
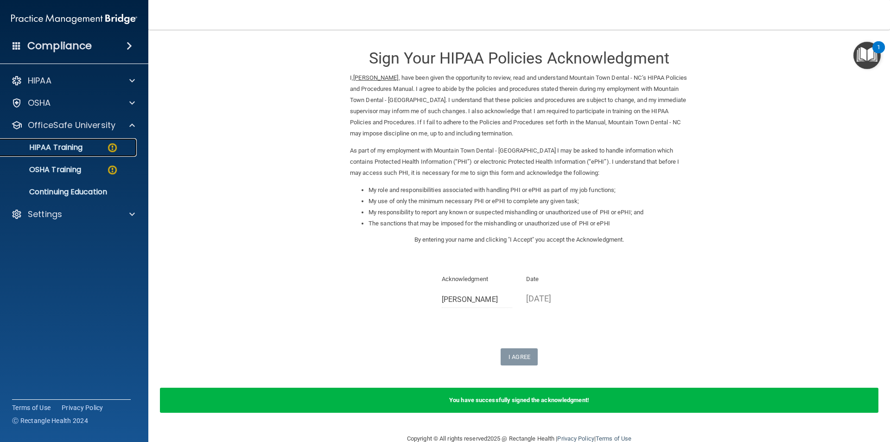
click at [112, 145] on img at bounding box center [113, 148] width 12 height 12
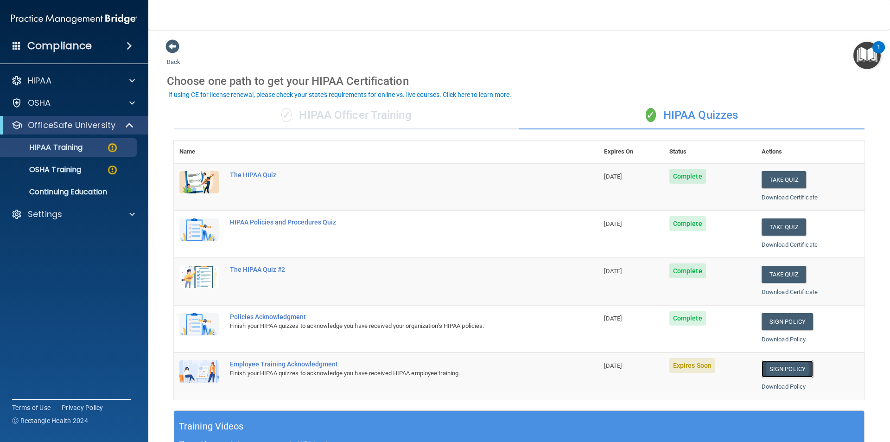
click at [766, 367] on link "Sign Policy" at bounding box center [786, 368] width 51 height 17
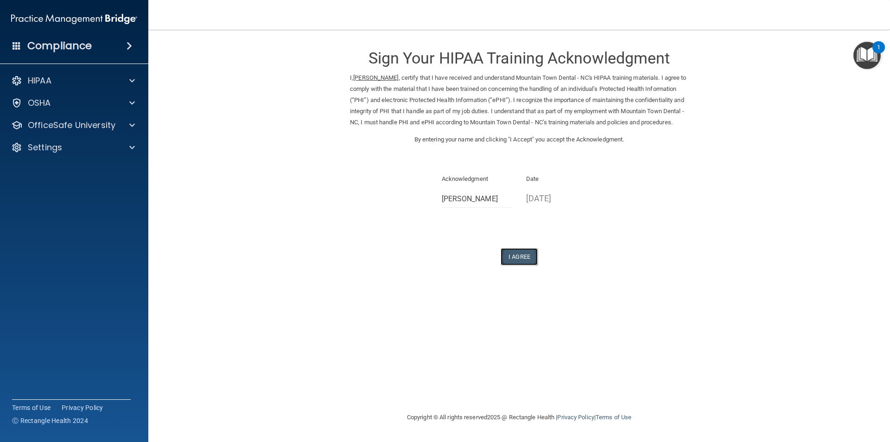
click at [516, 265] on button "I Agree" at bounding box center [518, 256] width 37 height 17
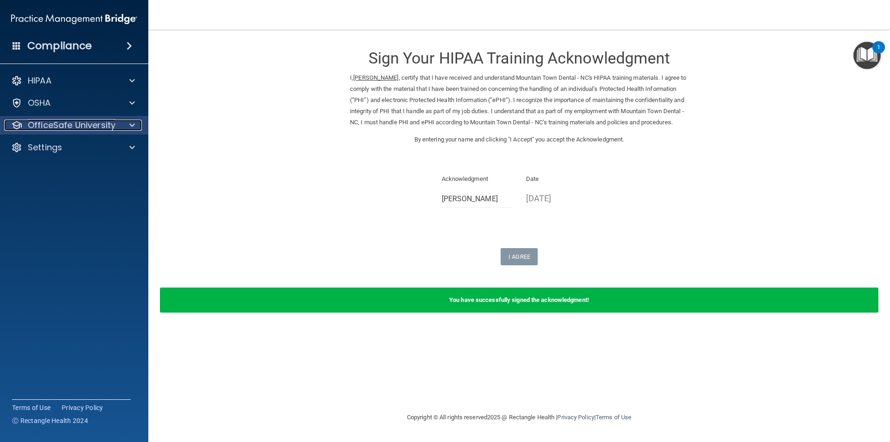
click at [130, 123] on span at bounding box center [132, 125] width 6 height 11
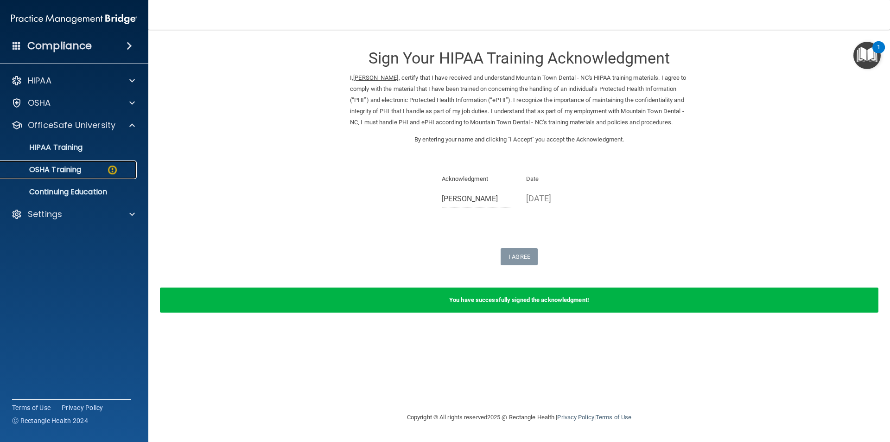
click at [96, 169] on div "OSHA Training" at bounding box center [69, 169] width 127 height 9
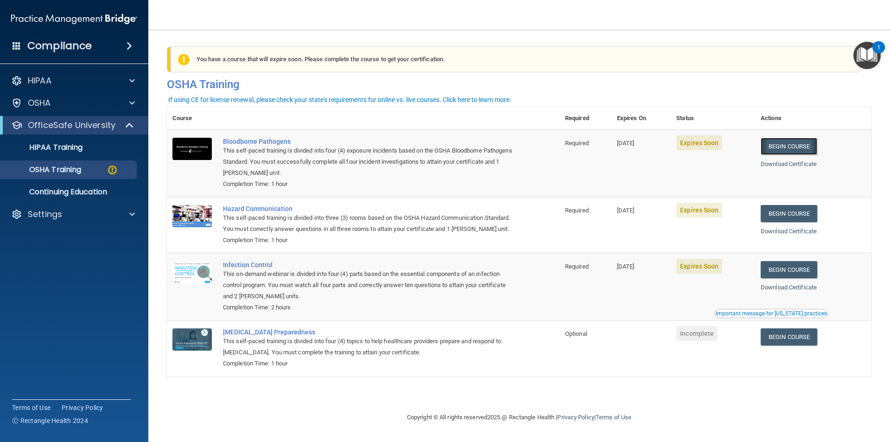
click at [796, 149] on link "Begin Course" at bounding box center [788, 146] width 57 height 17
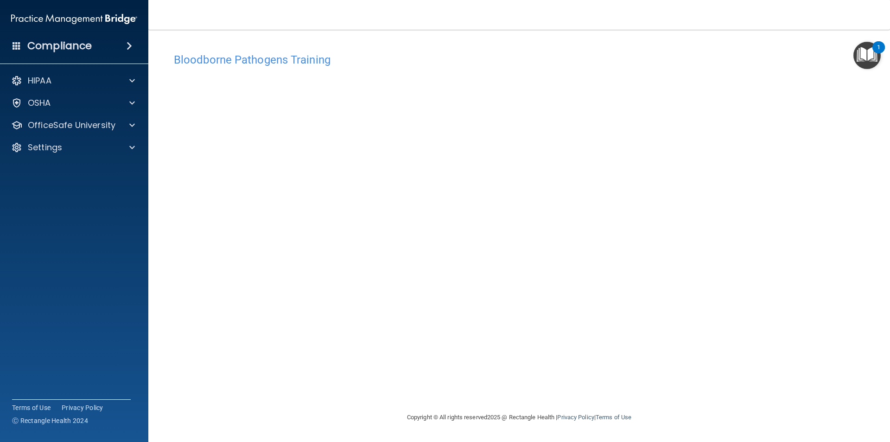
click at [208, 59] on h4 "Bloodborne Pathogens Training" at bounding box center [519, 60] width 690 height 12
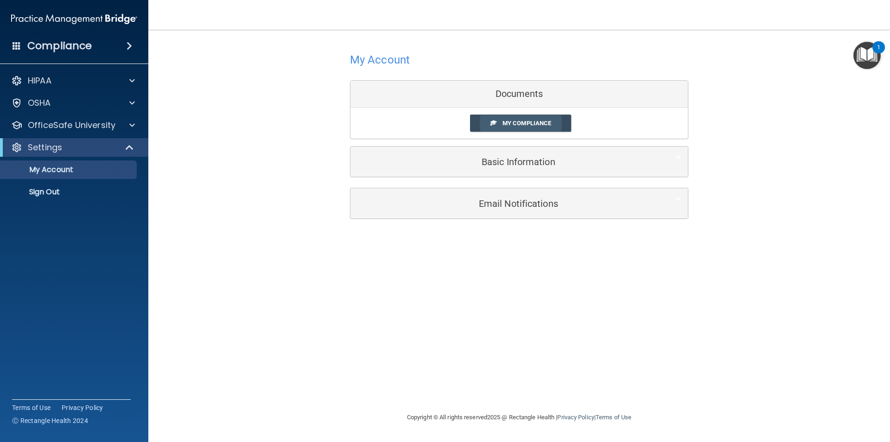
click at [529, 124] on span "My Compliance" at bounding box center [526, 123] width 49 height 7
click at [529, 123] on span "My Compliance" at bounding box center [526, 123] width 49 height 7
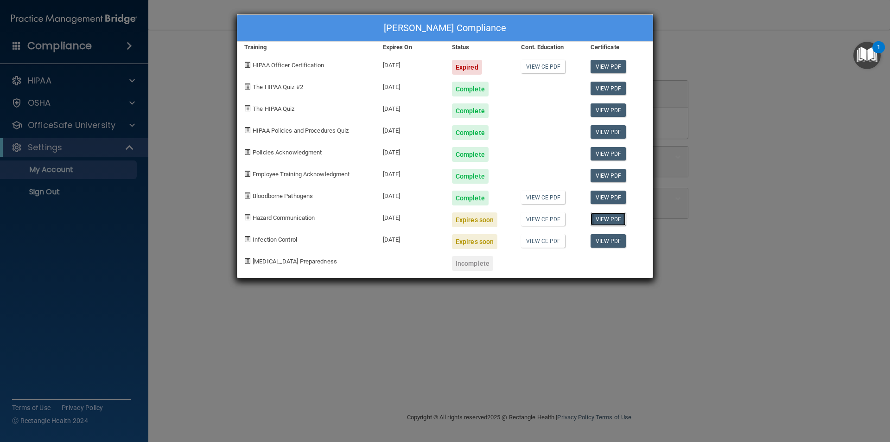
click at [612, 219] on link "View PDF" at bounding box center [608, 218] width 36 height 13
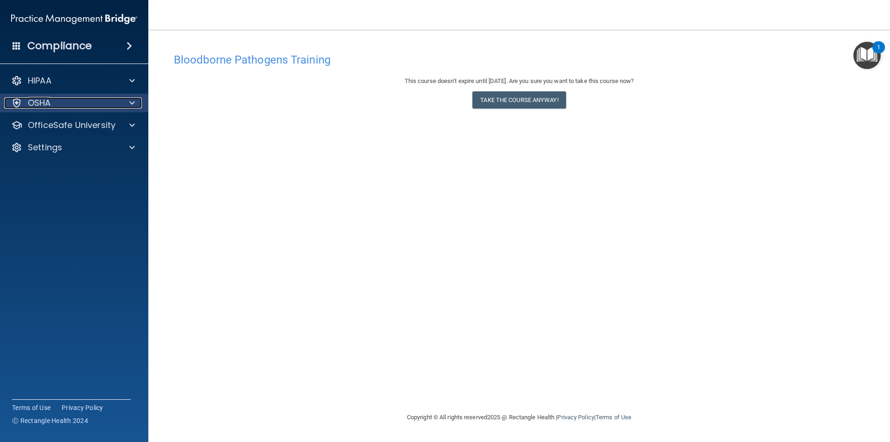
click at [129, 104] on div at bounding box center [130, 102] width 23 height 11
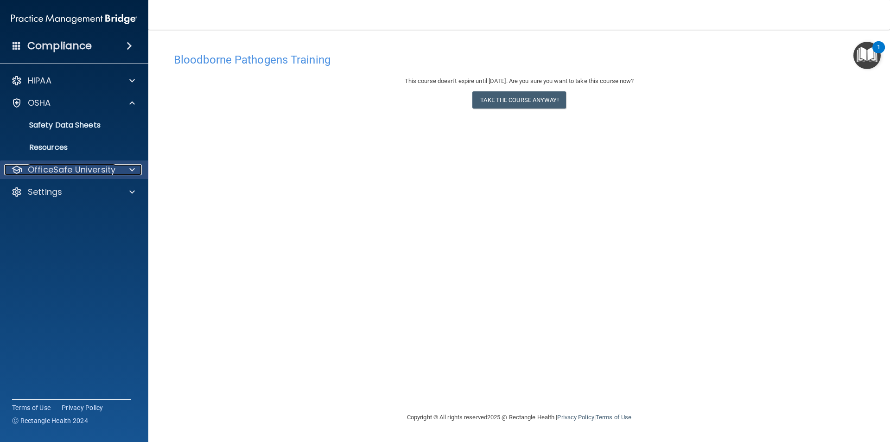
click at [58, 171] on p "OfficeSafe University" at bounding box center [72, 169] width 88 height 11
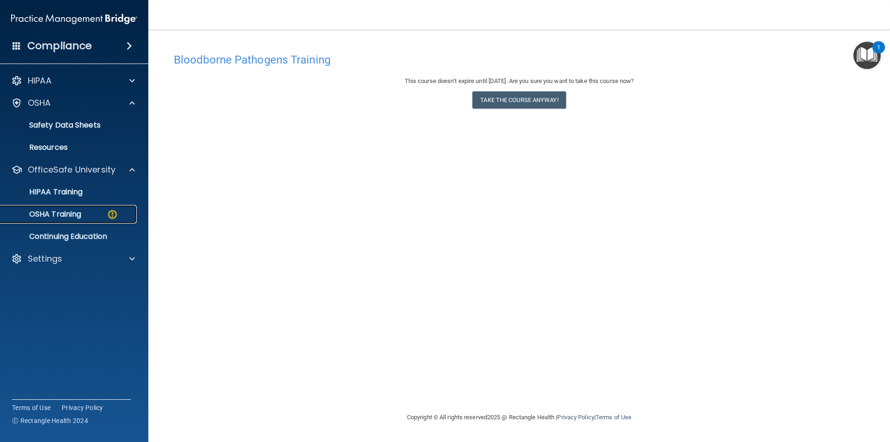
click at [69, 212] on p "OSHA Training" at bounding box center [43, 213] width 75 height 9
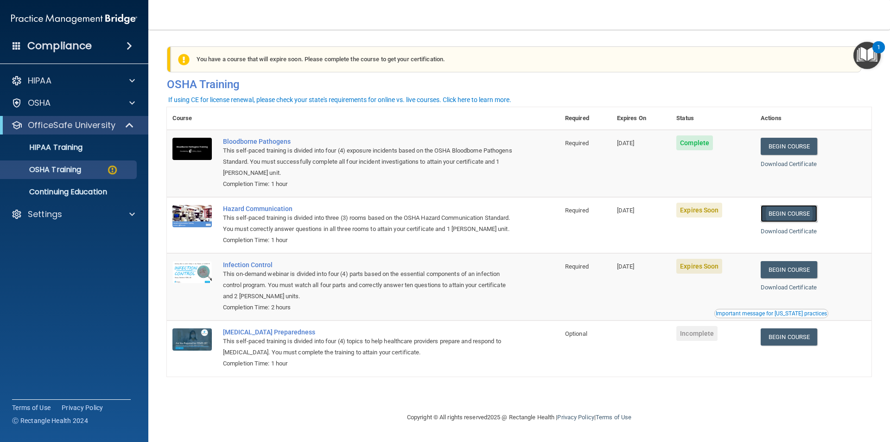
click at [794, 215] on link "Begin Course" at bounding box center [788, 213] width 57 height 17
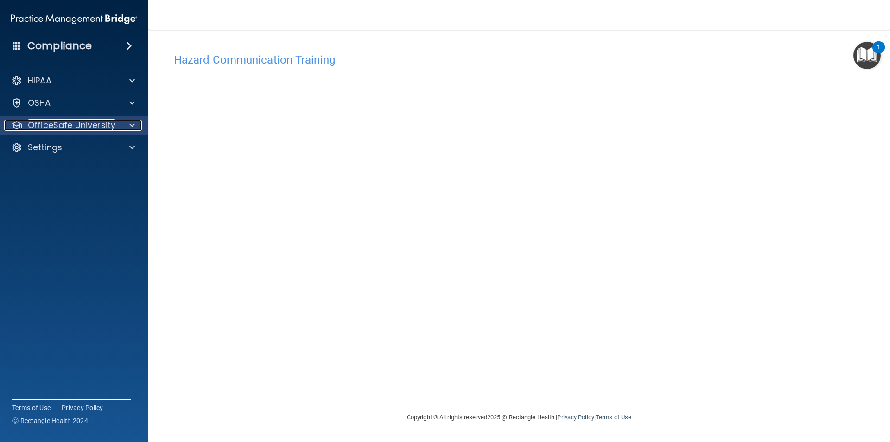
click at [134, 126] on span at bounding box center [132, 125] width 6 height 11
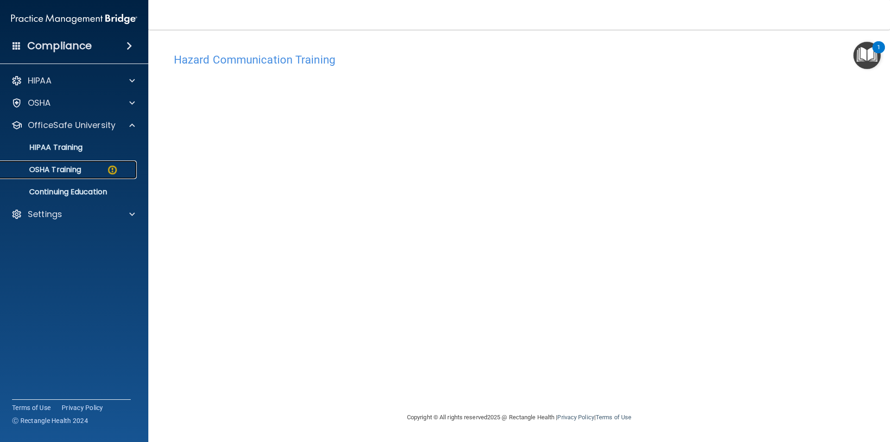
click at [95, 168] on div "OSHA Training" at bounding box center [69, 169] width 127 height 9
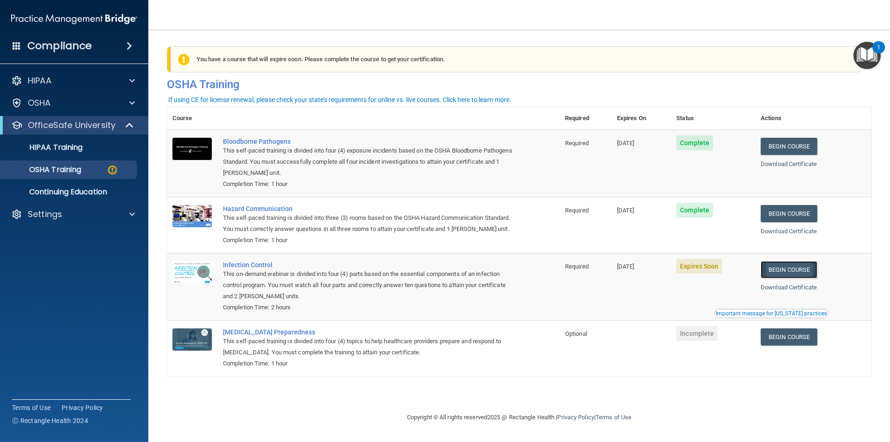
click at [794, 278] on link "Begin Course" at bounding box center [788, 269] width 57 height 17
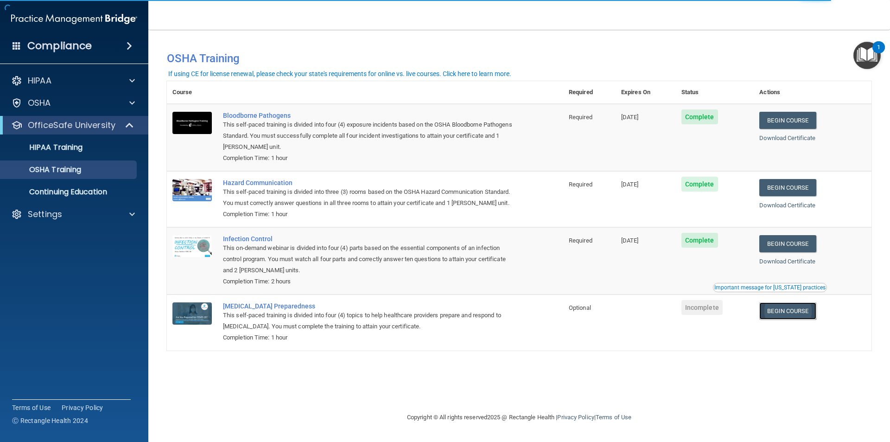
click at [792, 313] on link "Begin Course" at bounding box center [787, 310] width 57 height 17
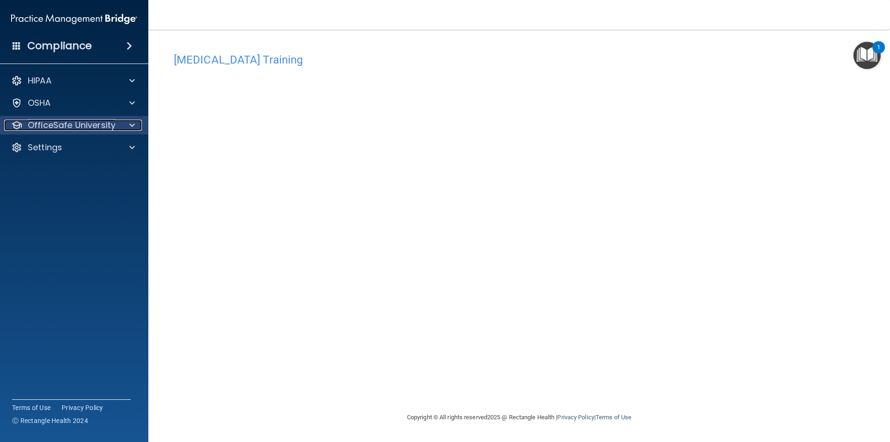
click at [129, 124] on span at bounding box center [132, 125] width 6 height 11
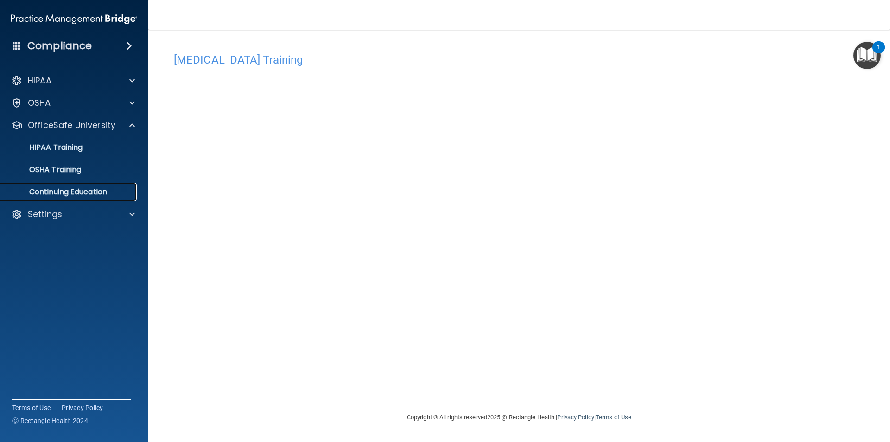
click at [79, 190] on p "Continuing Education" at bounding box center [69, 191] width 127 height 9
